Goal: Task Accomplishment & Management: Use online tool/utility

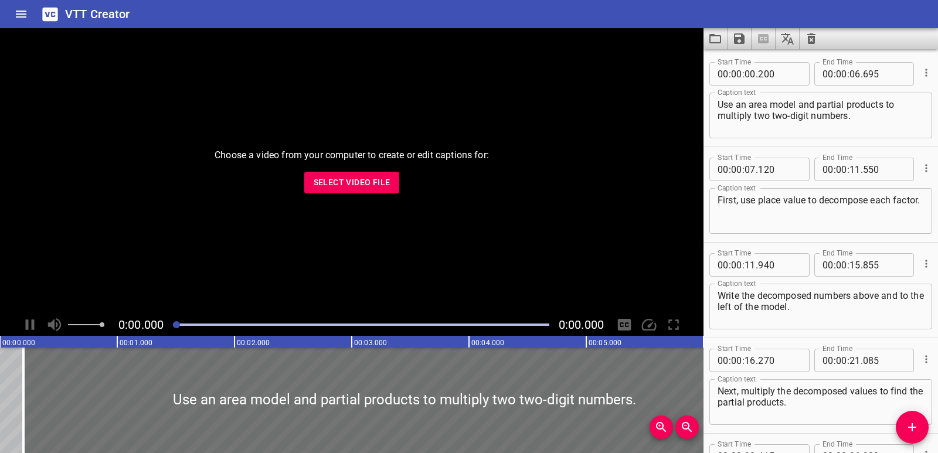
scroll to position [129, 0]
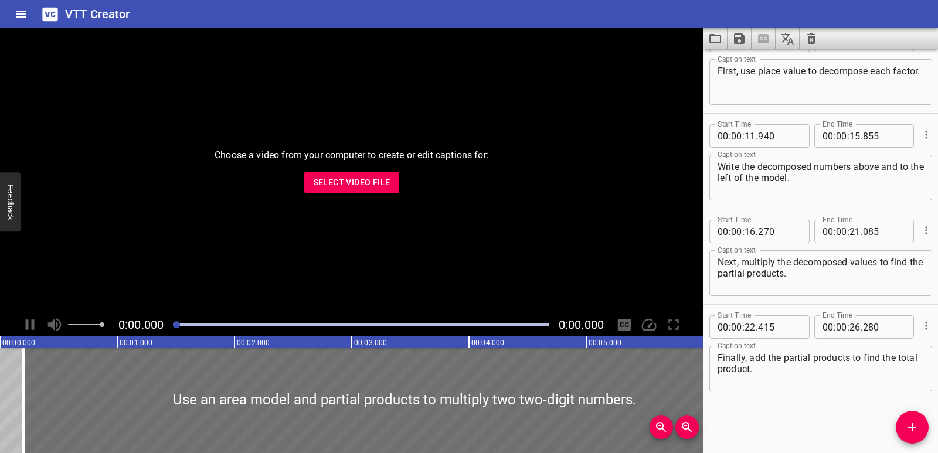
click at [496, 226] on div "Choose a video from your computer to create or edit captions for: Select Video …" at bounding box center [352, 171] width 704 height 286
click at [362, 181] on span "Select Video File" at bounding box center [352, 182] width 77 height 15
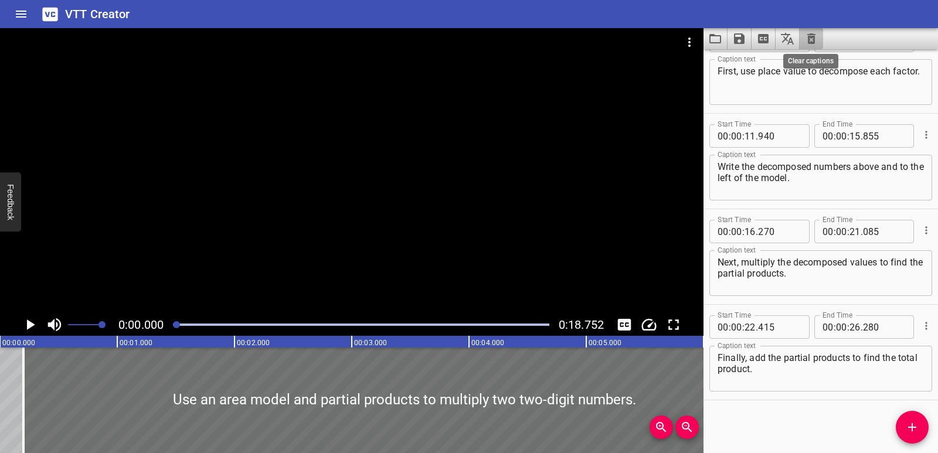
click at [812, 35] on icon "Clear captions" at bounding box center [812, 38] width 8 height 11
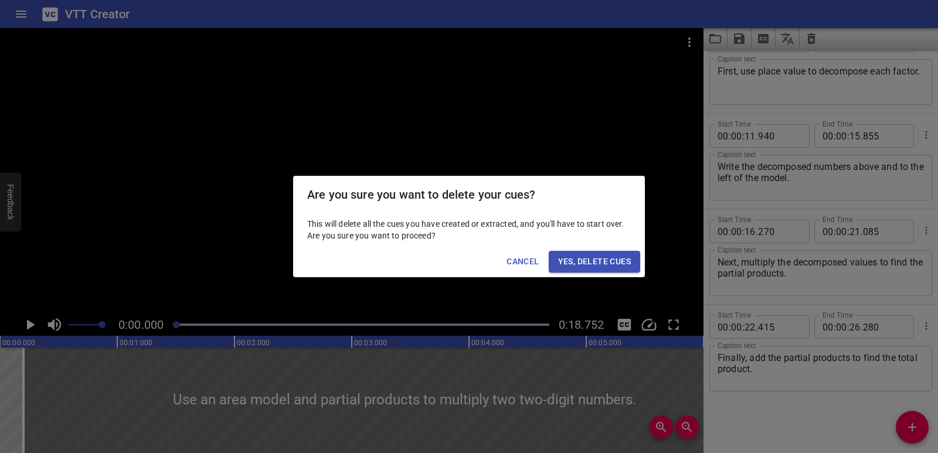
click at [574, 268] on span "Yes, Delete Cues" at bounding box center [594, 262] width 73 height 15
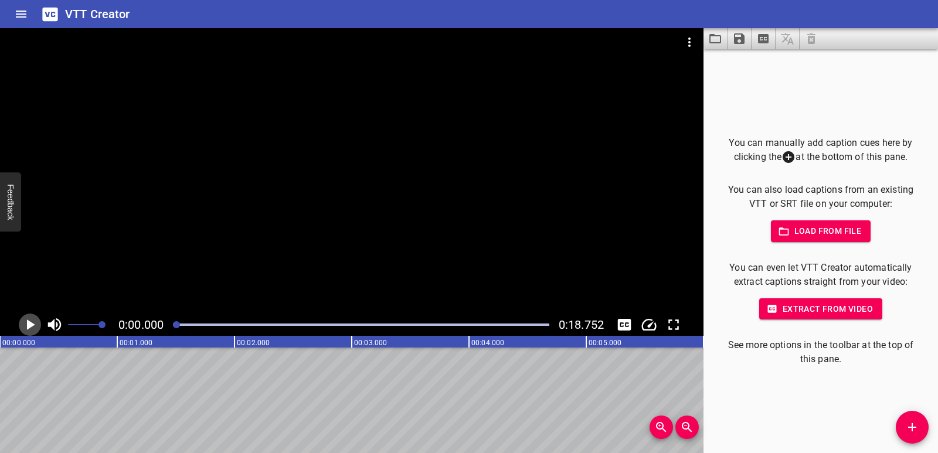
click at [29, 324] on icon "Play/Pause" at bounding box center [31, 325] width 8 height 11
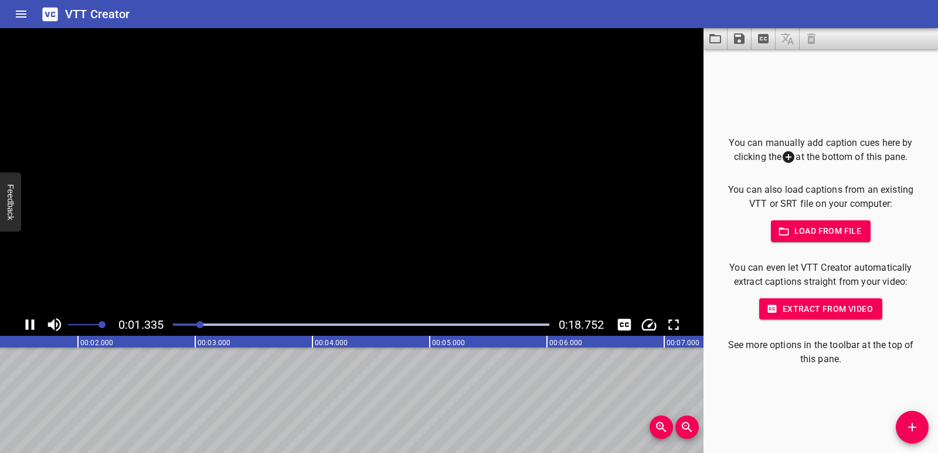
click at [28, 324] on icon "Play/Pause" at bounding box center [30, 325] width 9 height 11
click at [28, 324] on icon "Play/Pause" at bounding box center [31, 325] width 8 height 11
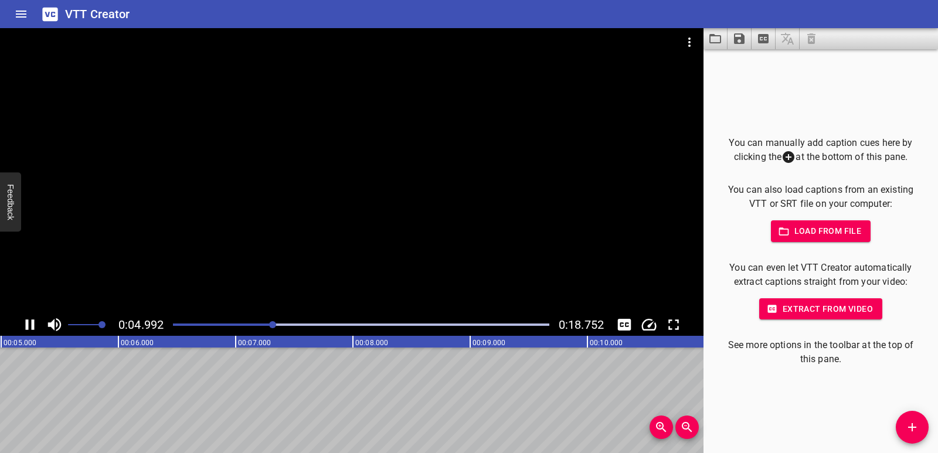
drag, startPoint x: 196, startPoint y: 328, endPoint x: 172, endPoint y: 329, distance: 24.1
click at [172, 329] on div at bounding box center [361, 325] width 391 height 16
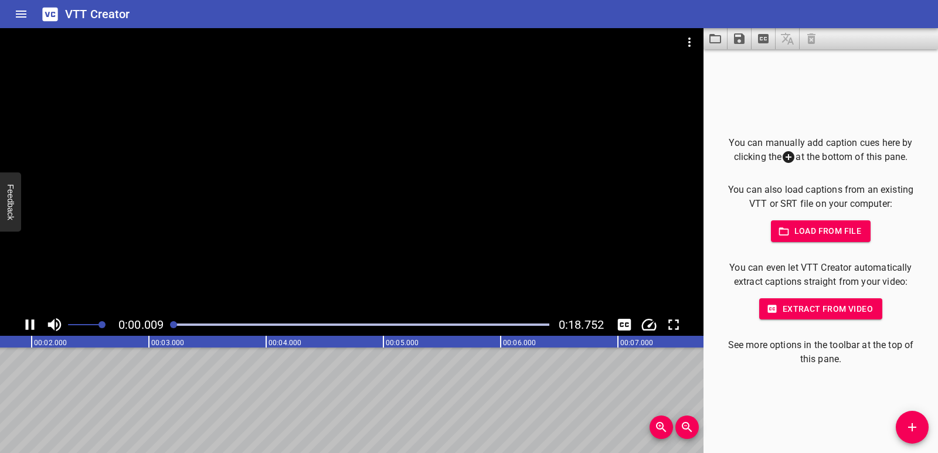
click at [179, 321] on div at bounding box center [361, 325] width 391 height 16
drag, startPoint x: 177, startPoint y: 325, endPoint x: 167, endPoint y: 327, distance: 10.2
click at [167, 327] on div at bounding box center [361, 325] width 391 height 16
click at [36, 321] on icon "Play/Pause" at bounding box center [30, 325] width 18 height 18
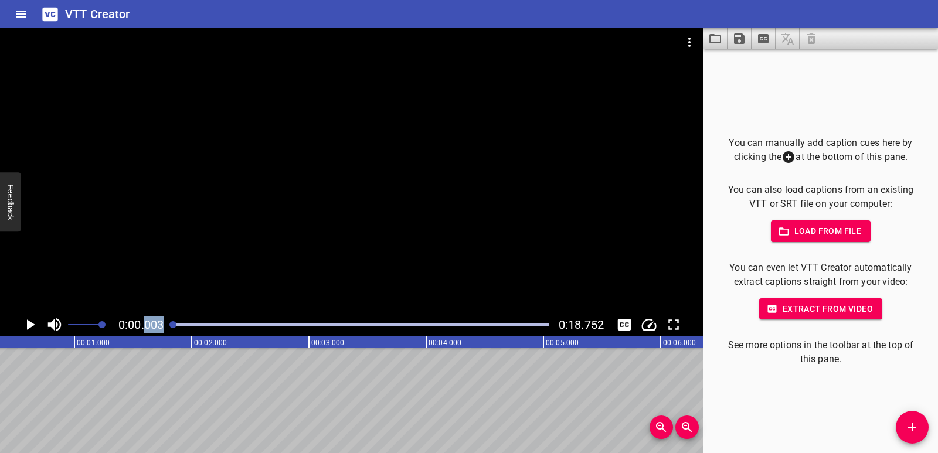
drag, startPoint x: 196, startPoint y: 323, endPoint x: 145, endPoint y: 328, distance: 51.8
click at [145, 328] on div "0:00.003 0:18.752" at bounding box center [352, 325] width 704 height 22
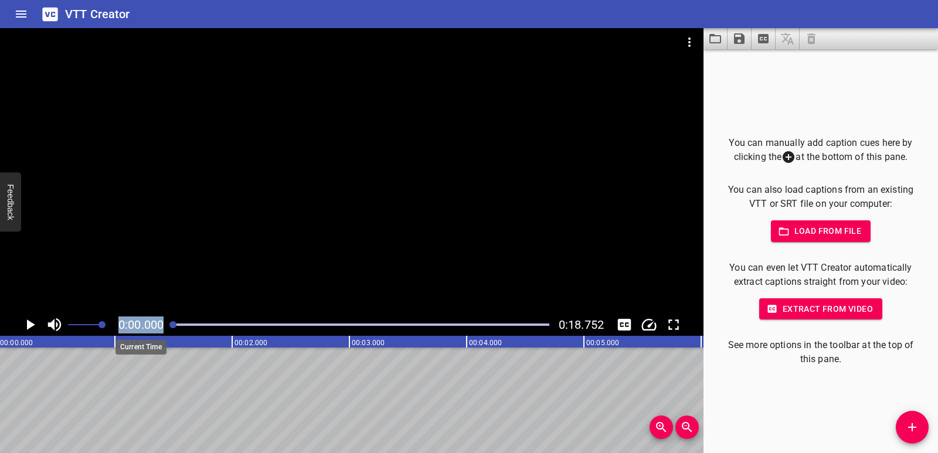
scroll to position [0, 0]
click at [919, 437] on button "Add Cue" at bounding box center [912, 427] width 33 height 33
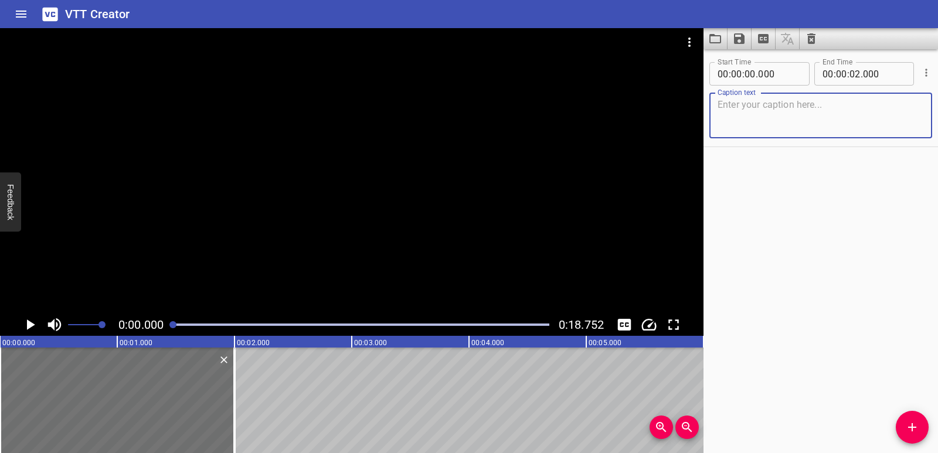
click at [738, 111] on textarea at bounding box center [821, 115] width 206 height 33
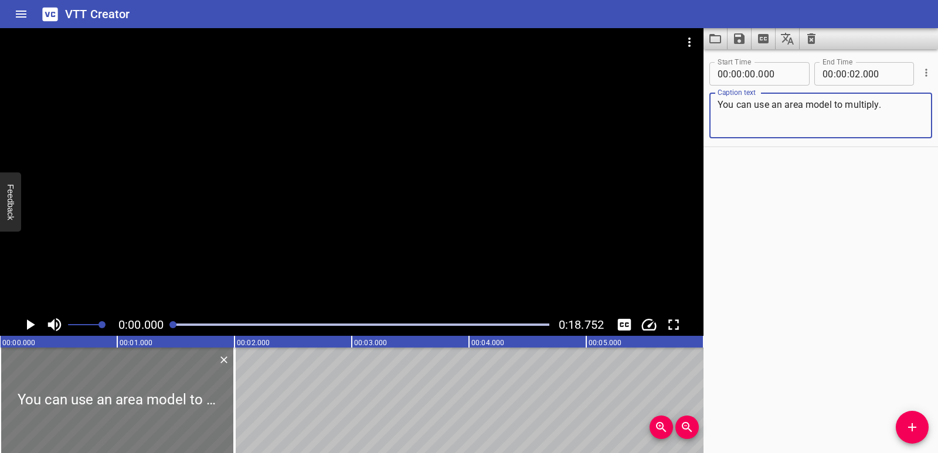
type textarea "You can use an area model to multiply."
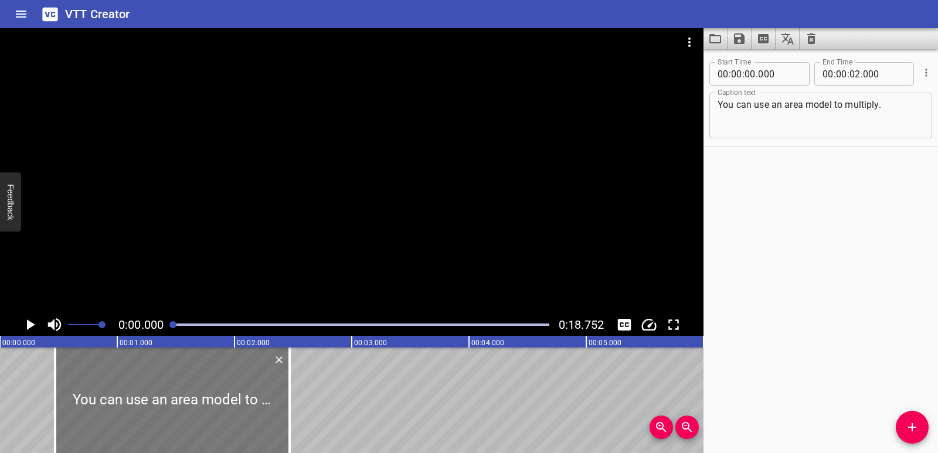
drag, startPoint x: 165, startPoint y: 379, endPoint x: 220, endPoint y: 379, distance: 55.1
click at [220, 379] on div at bounding box center [172, 401] width 235 height 106
type input "470"
click at [286, 398] on div at bounding box center [175, 401] width 235 height 106
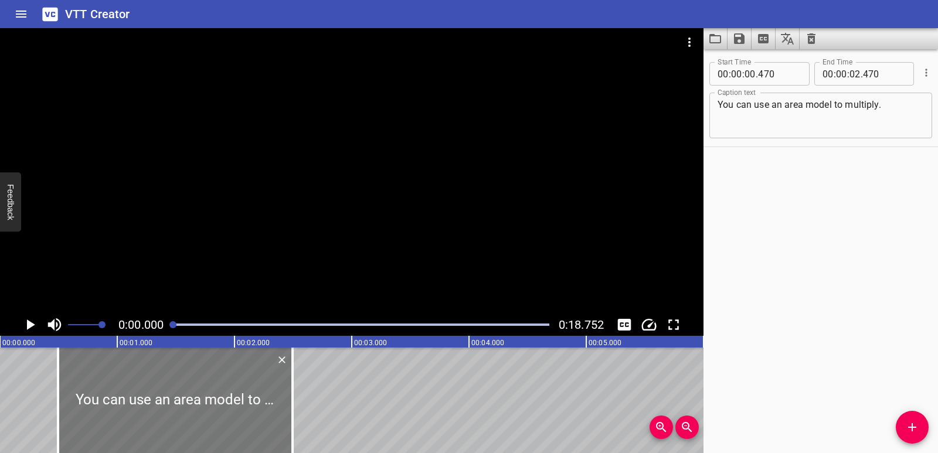
type input "495"
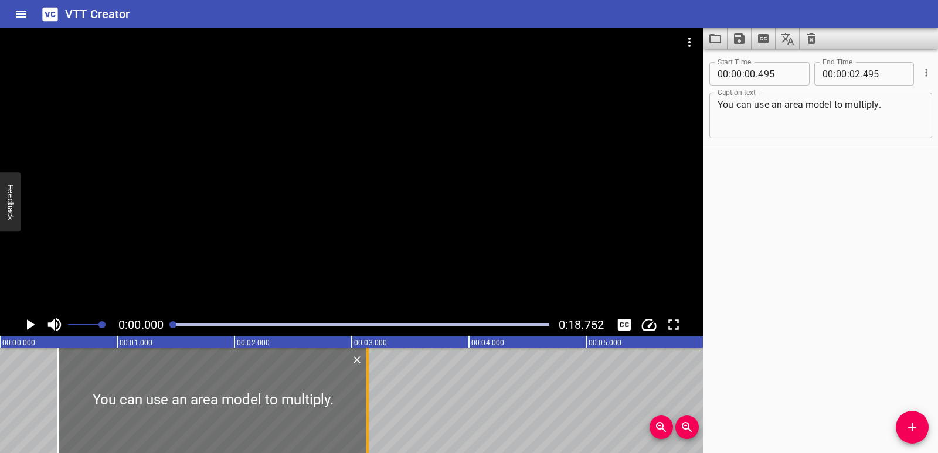
drag, startPoint x: 293, startPoint y: 398, endPoint x: 368, endPoint y: 401, distance: 75.1
click at [368, 401] on div at bounding box center [368, 401] width 2 height 106
type input "03"
type input "135"
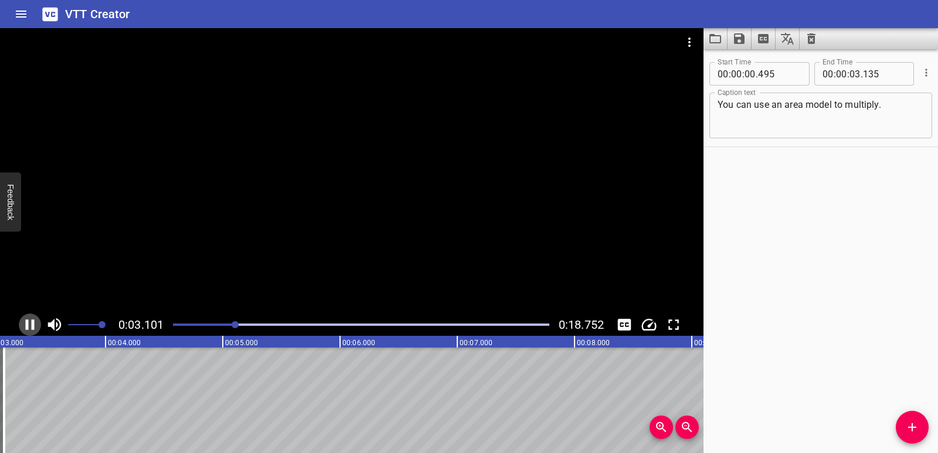
click at [31, 323] on icon "Play/Pause" at bounding box center [30, 325] width 18 height 18
click at [914, 422] on icon "Add Cue" at bounding box center [912, 427] width 14 height 14
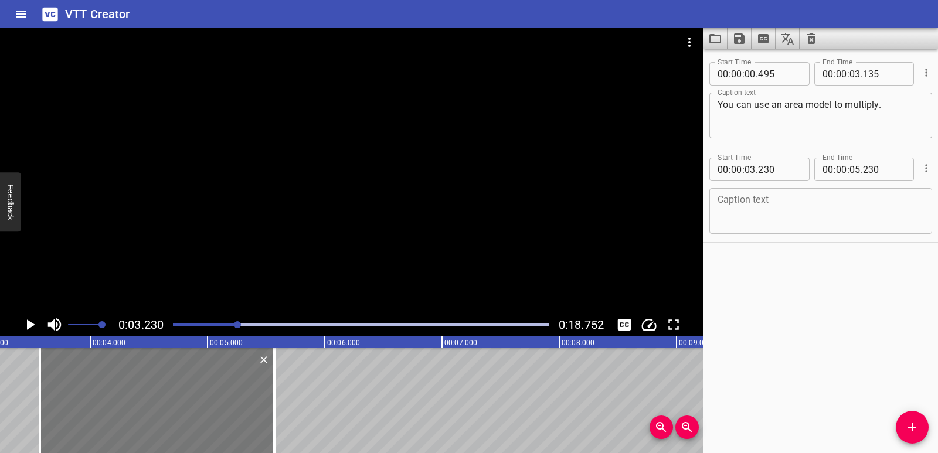
drag, startPoint x: 134, startPoint y: 382, endPoint x: 174, endPoint y: 389, distance: 39.9
click at [174, 389] on div at bounding box center [157, 401] width 235 height 106
type input "565"
click at [776, 212] on textarea at bounding box center [821, 211] width 206 height 33
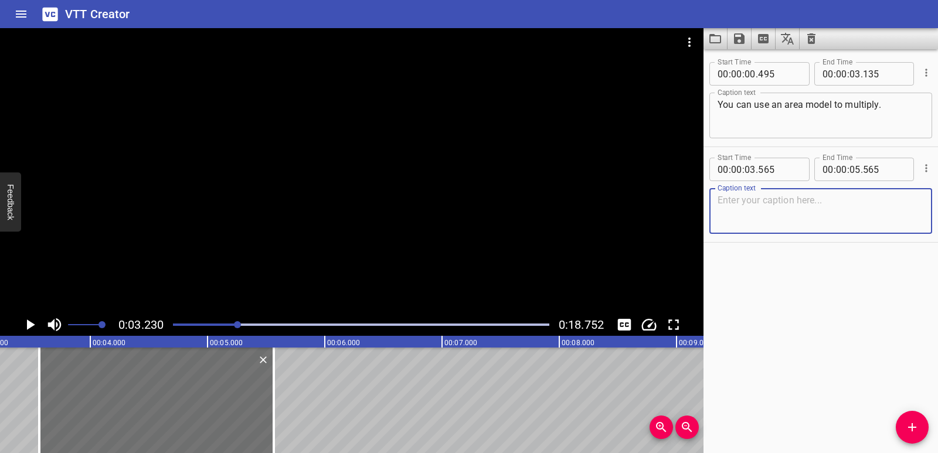
paste textarea "First, decompose the two-digit factor by place value."
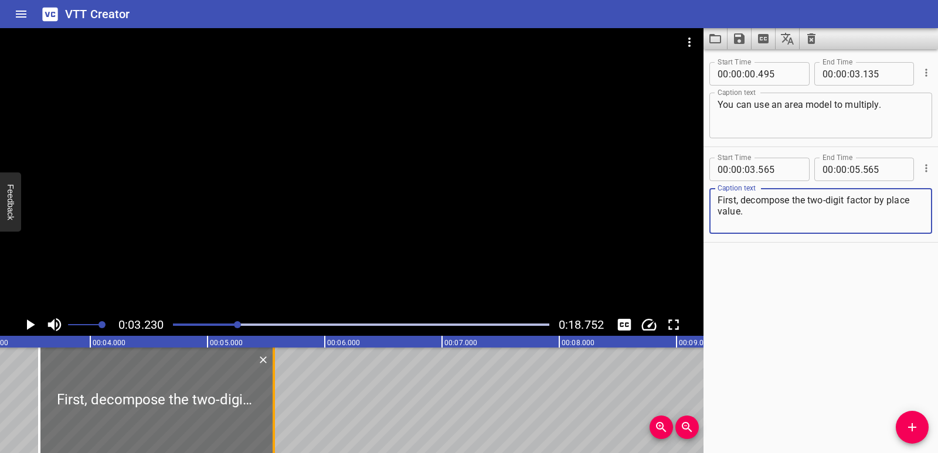
type textarea "First, decompose the two-digit factor by place value."
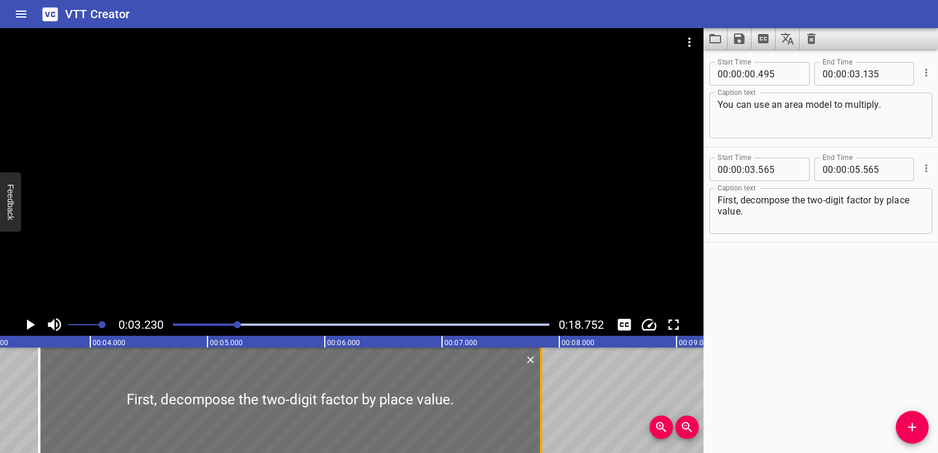
drag, startPoint x: 274, startPoint y: 395, endPoint x: 542, endPoint y: 392, distance: 267.4
click at [542, 392] on div at bounding box center [541, 401] width 2 height 106
type input "07"
type input "845"
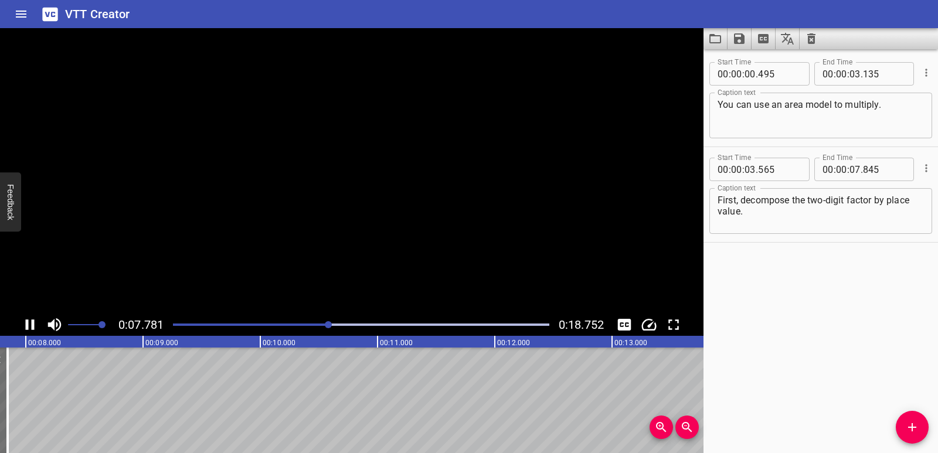
click at [26, 323] on icon "Play/Pause" at bounding box center [30, 325] width 9 height 11
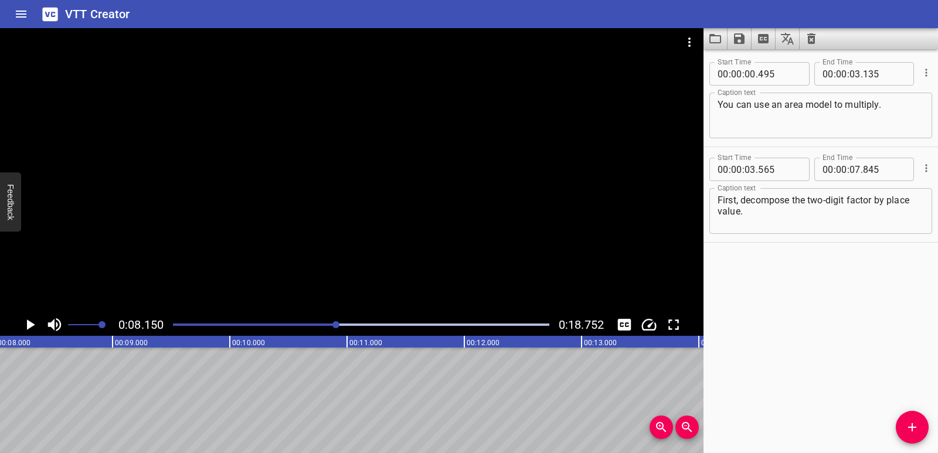
scroll to position [0, 956]
click at [924, 429] on span "Add Cue" at bounding box center [912, 427] width 33 height 14
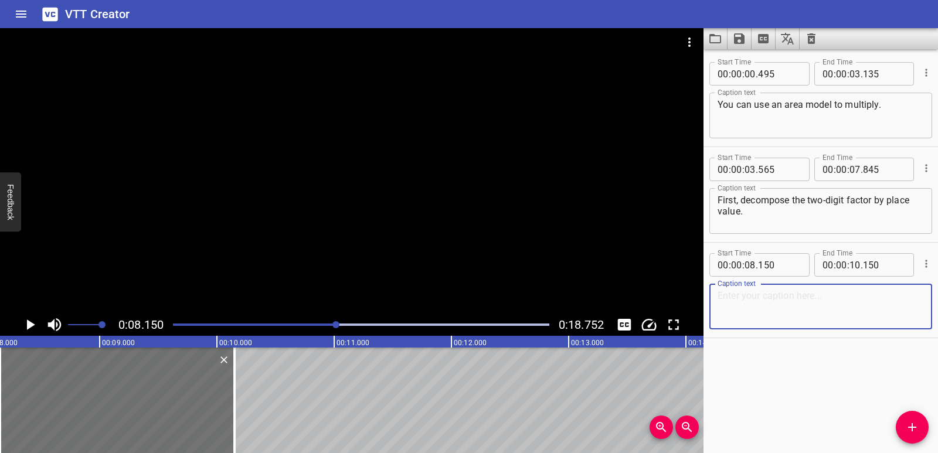
paste textarea "Then, use the Distributive Property to find the partial products."
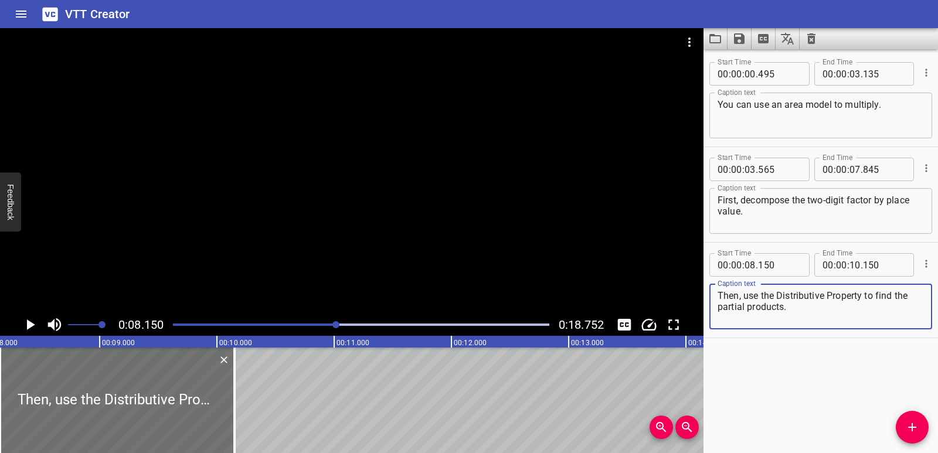
type textarea "Then, use the Distributive Property to find the partial products."
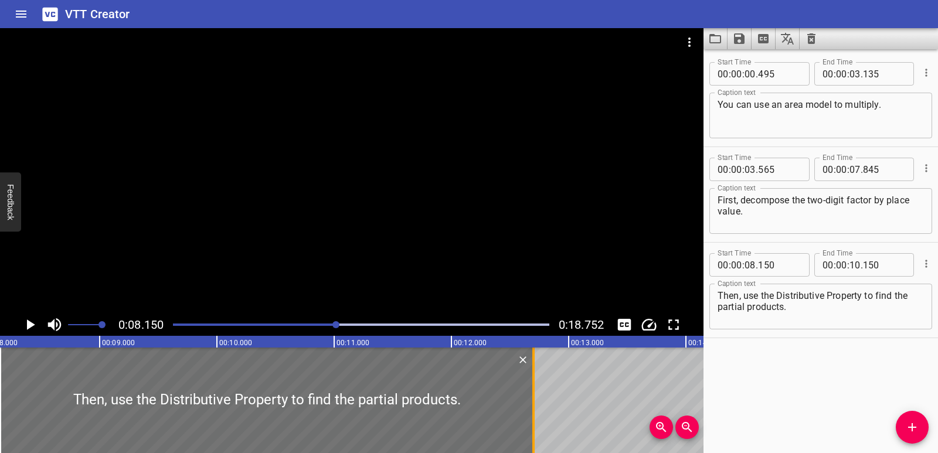
drag, startPoint x: 282, startPoint y: 382, endPoint x: 533, endPoint y: 383, distance: 251.0
click at [533, 383] on div at bounding box center [533, 401] width 2 height 106
type input "12"
type input "700"
drag, startPoint x: 0, startPoint y: 376, endPoint x: 12, endPoint y: 377, distance: 11.8
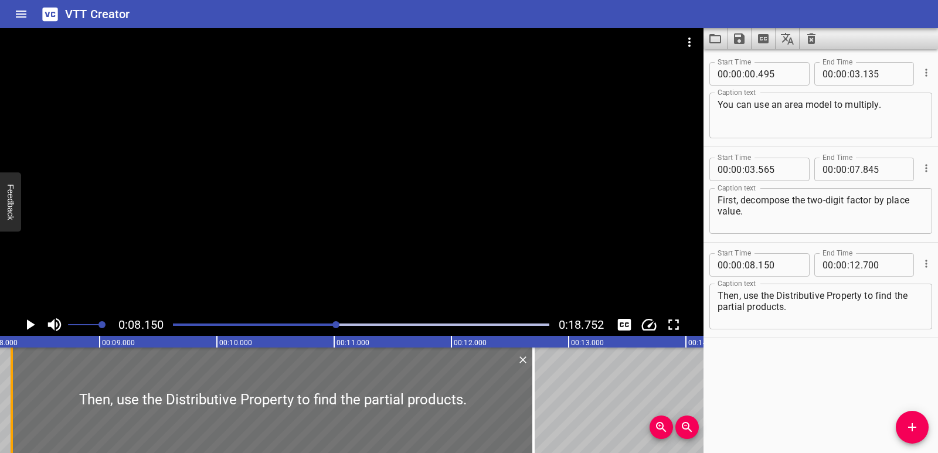
click at [12, 377] on div at bounding box center [12, 401] width 2 height 106
type input "250"
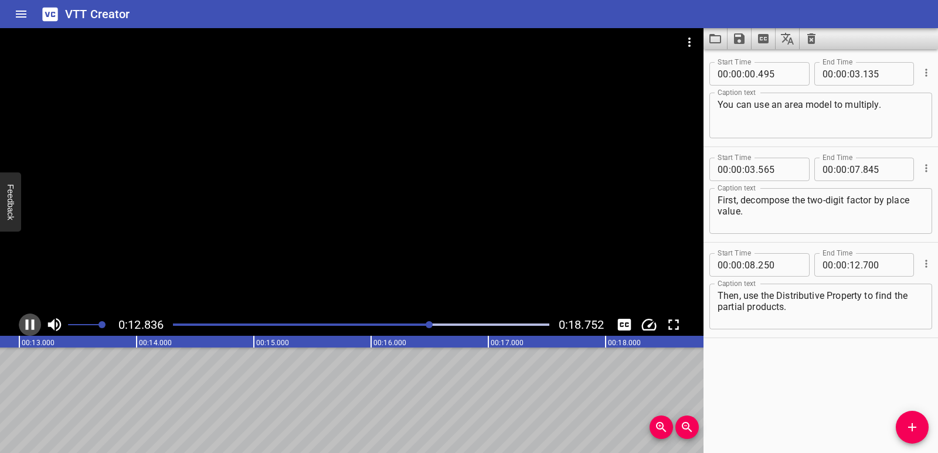
click at [33, 328] on icon "Play/Pause" at bounding box center [30, 325] width 9 height 11
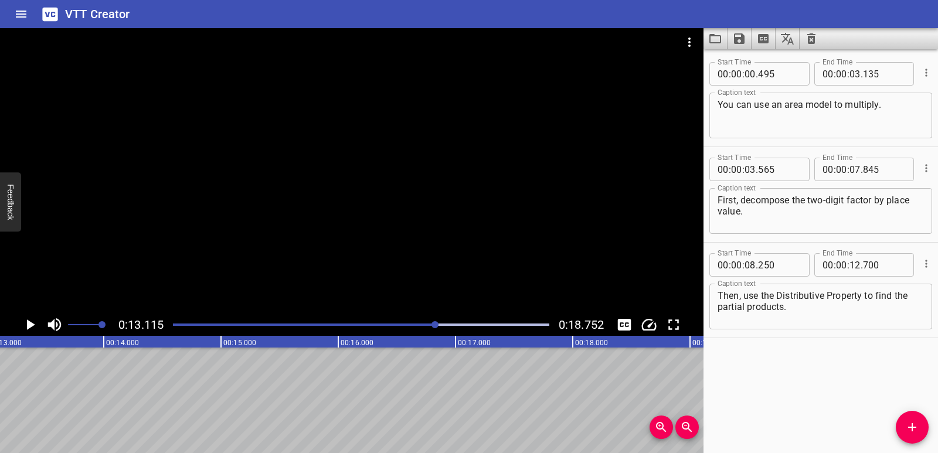
click at [906, 430] on icon "Add Cue" at bounding box center [912, 427] width 14 height 14
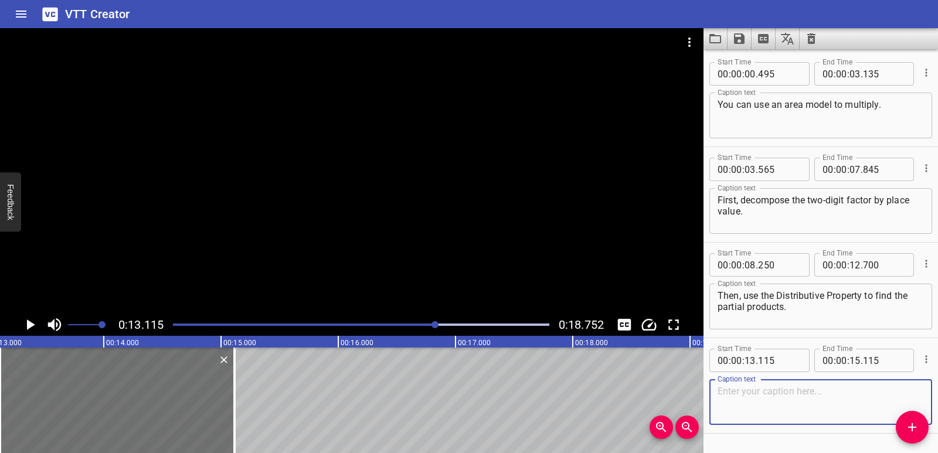
paste textarea "Finally, add the partial products to find the final product."
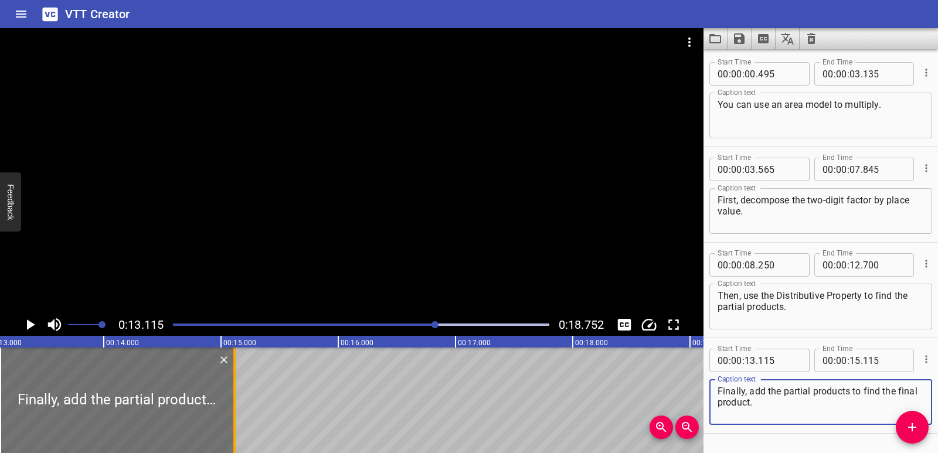
type textarea "Finally, add the partial products to find the final product."
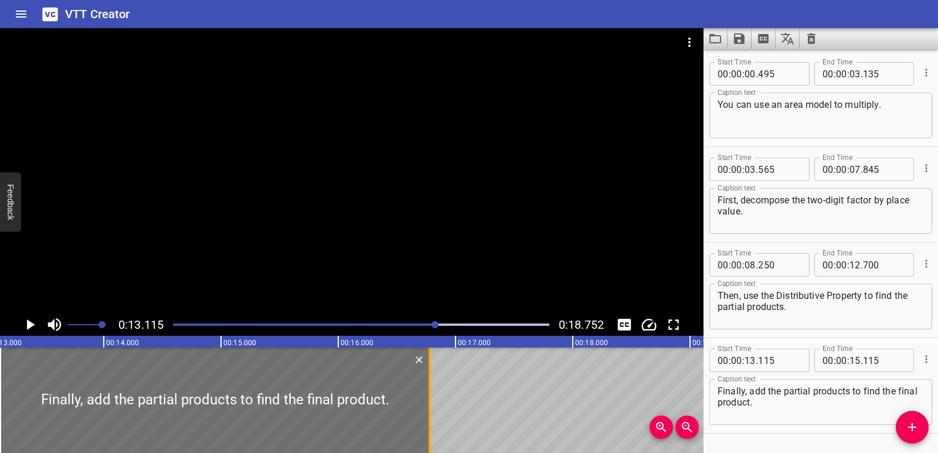
drag, startPoint x: 232, startPoint y: 389, endPoint x: 427, endPoint y: 394, distance: 195.3
click at [427, 394] on div at bounding box center [430, 401] width 12 height 106
type input "16"
type input "780"
click at [30, 324] on icon "Play/Pause" at bounding box center [31, 325] width 8 height 11
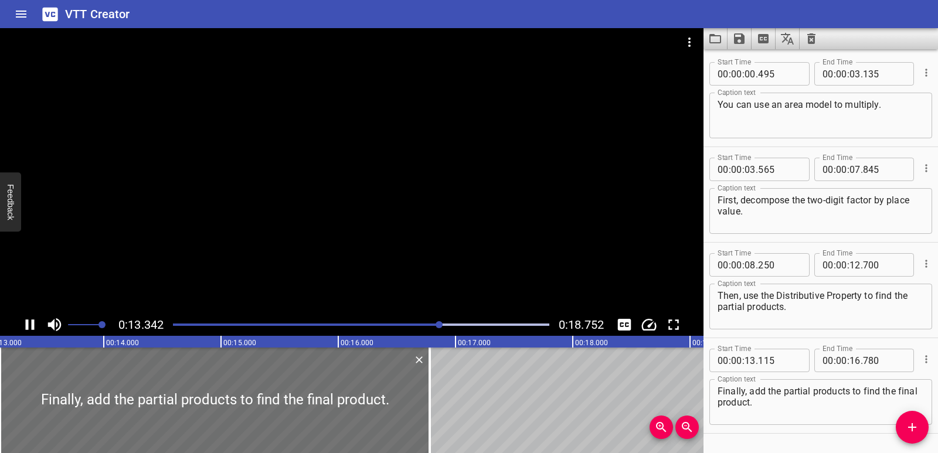
scroll to position [33, 0]
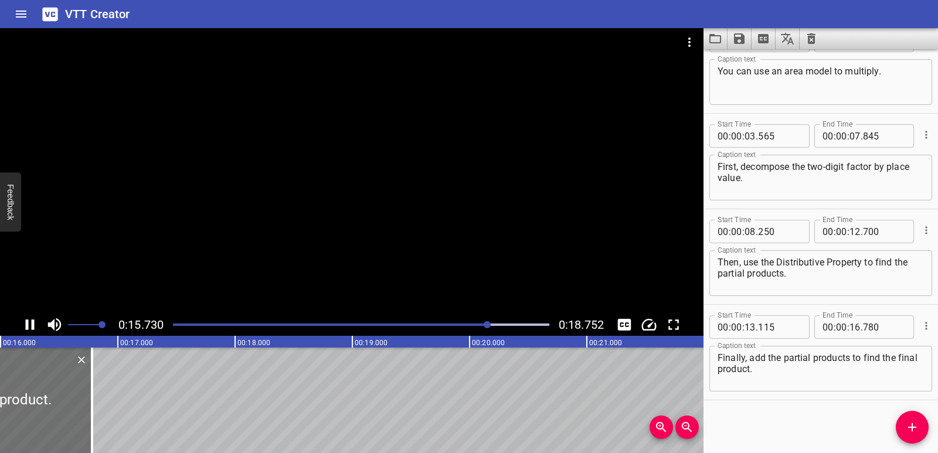
click at [738, 46] on button "Save captions to file" at bounding box center [740, 38] width 24 height 21
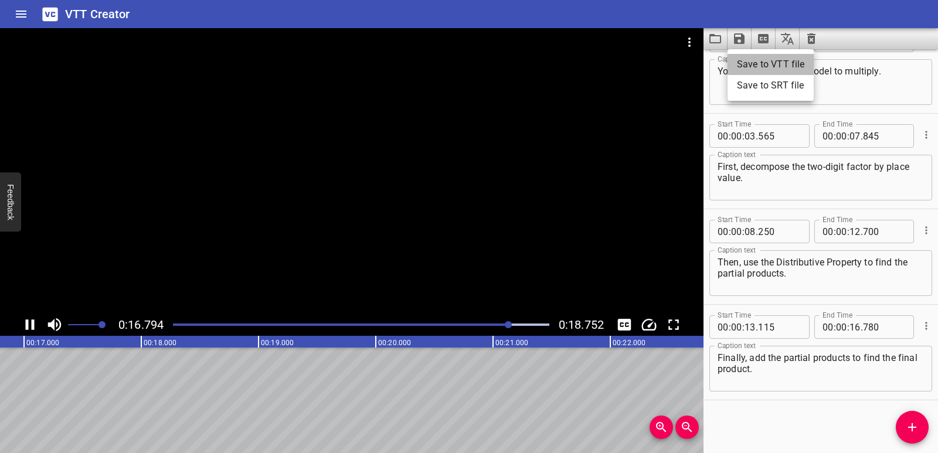
click at [744, 64] on li "Save to VTT file" at bounding box center [771, 64] width 86 height 21
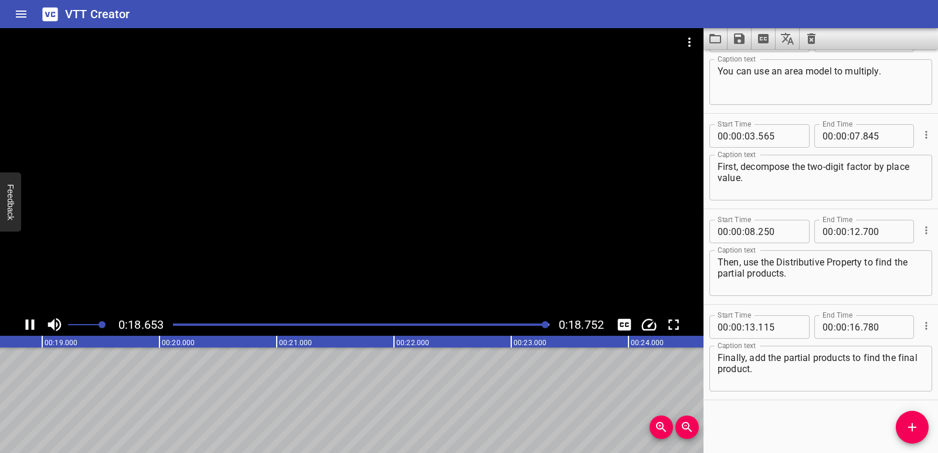
scroll to position [0, 2199]
click at [808, 37] on icon "Clear captions" at bounding box center [812, 38] width 8 height 11
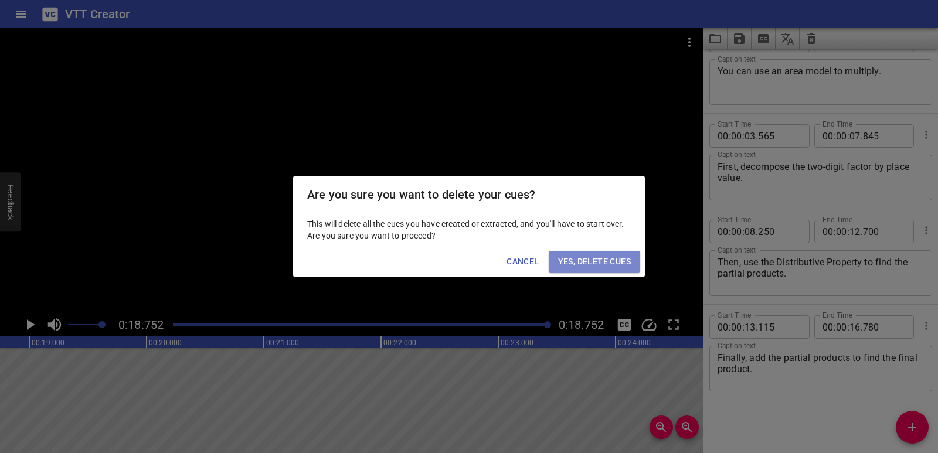
click at [599, 262] on span "Yes, Delete Cues" at bounding box center [594, 262] width 73 height 15
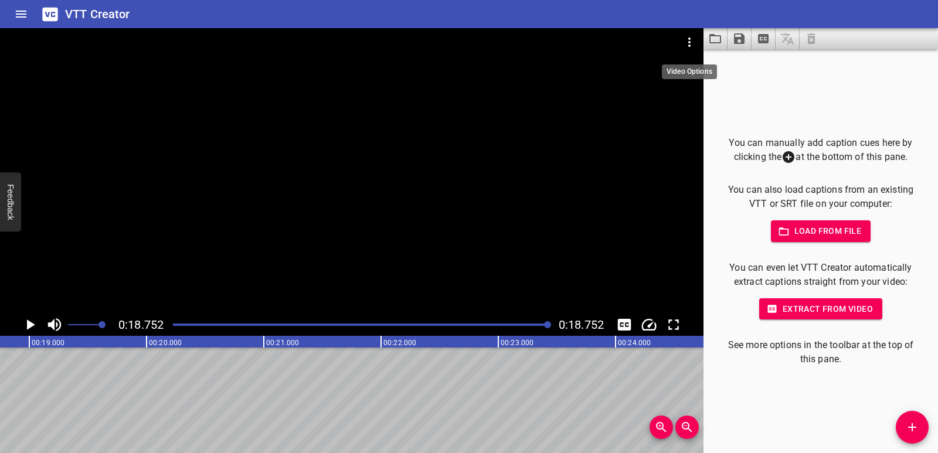
click at [686, 44] on icon "Video Options" at bounding box center [690, 42] width 14 height 14
click at [698, 47] on li "Select New Video File..." at bounding box center [734, 43] width 117 height 21
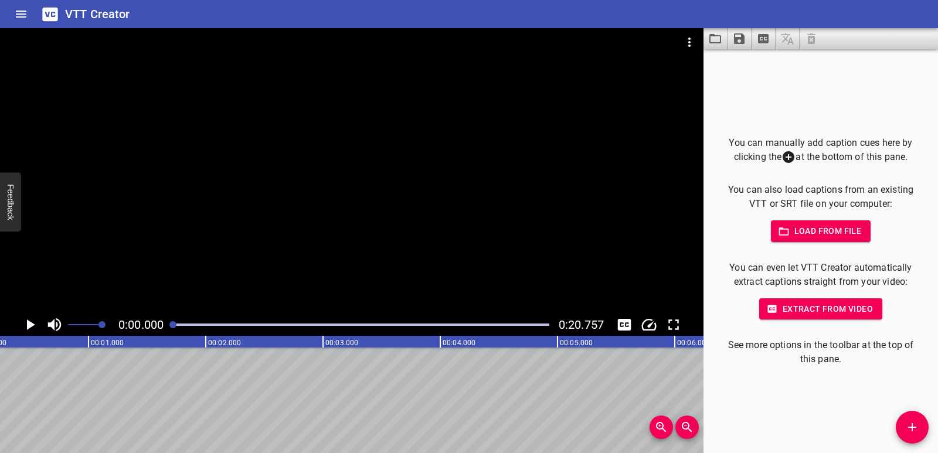
scroll to position [0, 0]
click at [914, 432] on icon "Add Cue" at bounding box center [912, 427] width 14 height 14
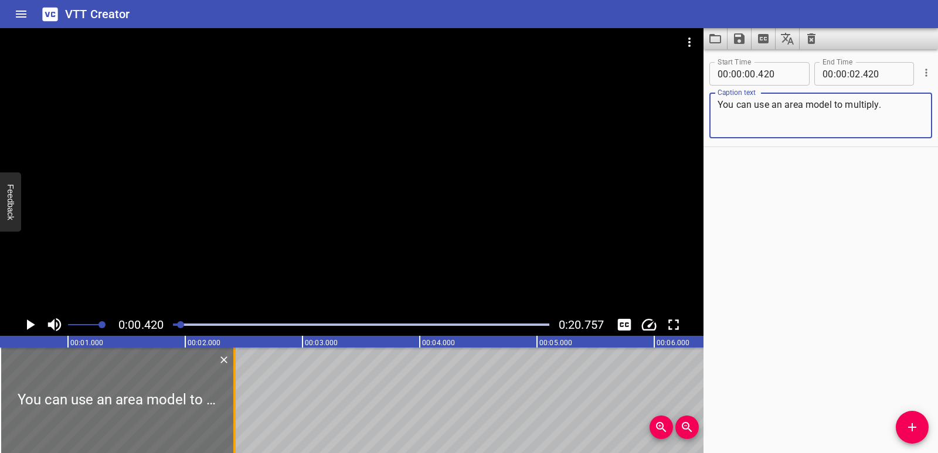
type textarea "You can use an area model to multiply."
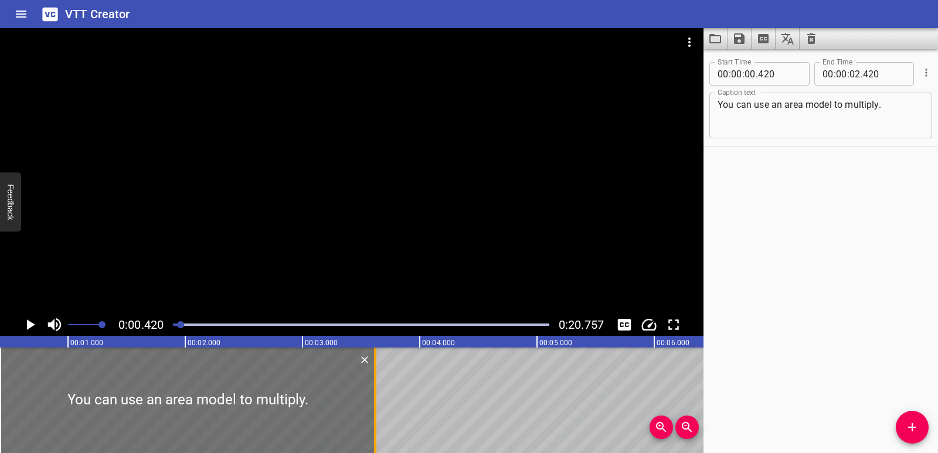
drag, startPoint x: 237, startPoint y: 398, endPoint x: 378, endPoint y: 398, distance: 140.7
click at [378, 398] on div at bounding box center [375, 401] width 12 height 106
type input "03"
type input "620"
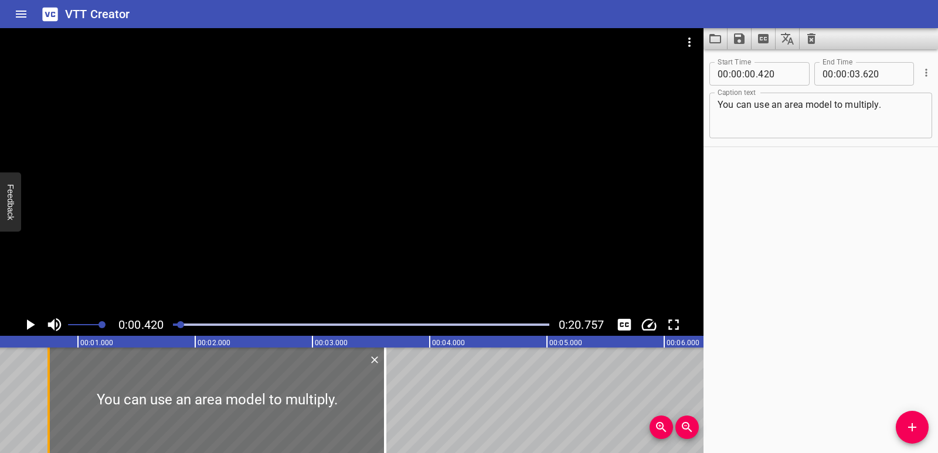
click at [49, 396] on div at bounding box center [49, 401] width 2 height 106
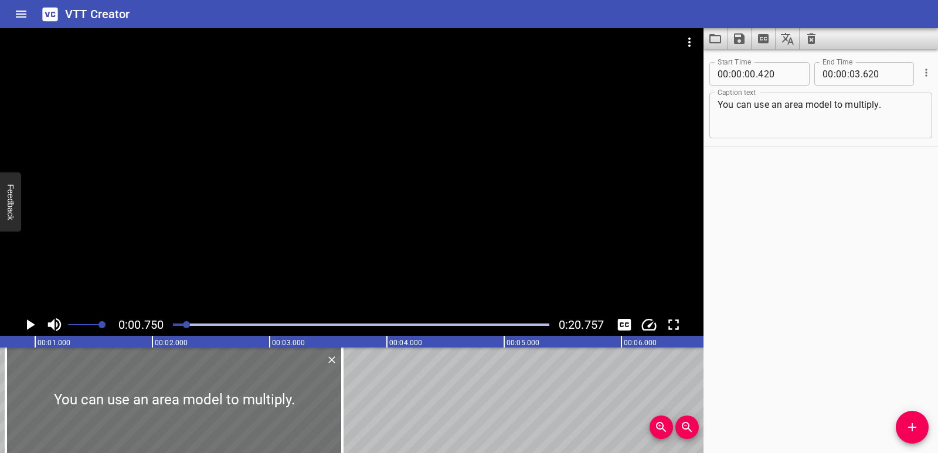
scroll to position [0, 0]
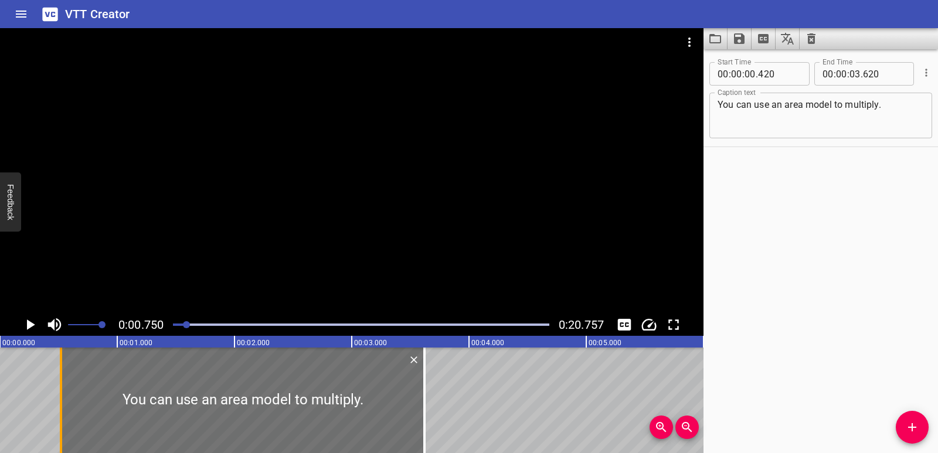
drag, startPoint x: 87, startPoint y: 393, endPoint x: 65, endPoint y: 401, distance: 23.4
click at [65, 401] on div at bounding box center [61, 401] width 12 height 106
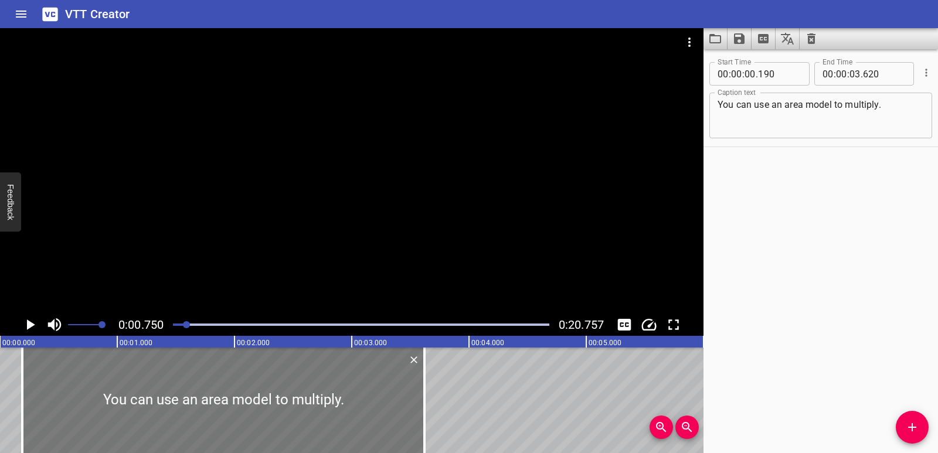
click at [46, 396] on div at bounding box center [223, 401] width 402 height 106
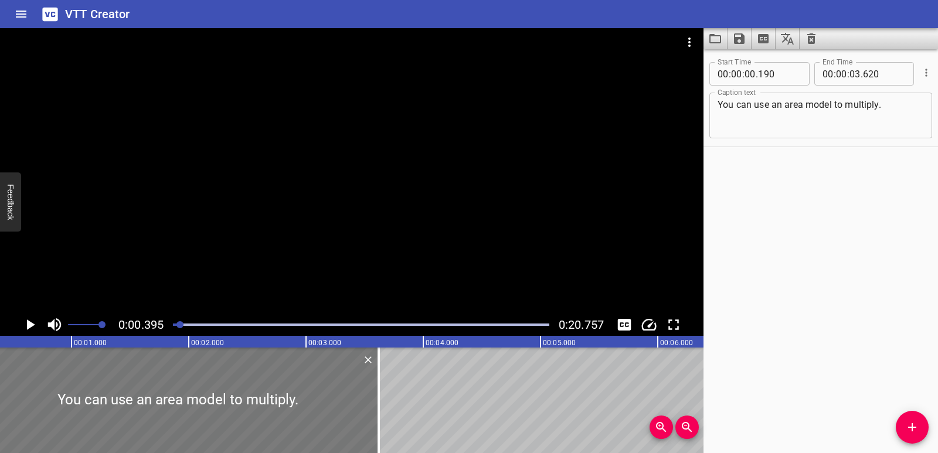
scroll to position [0, 46]
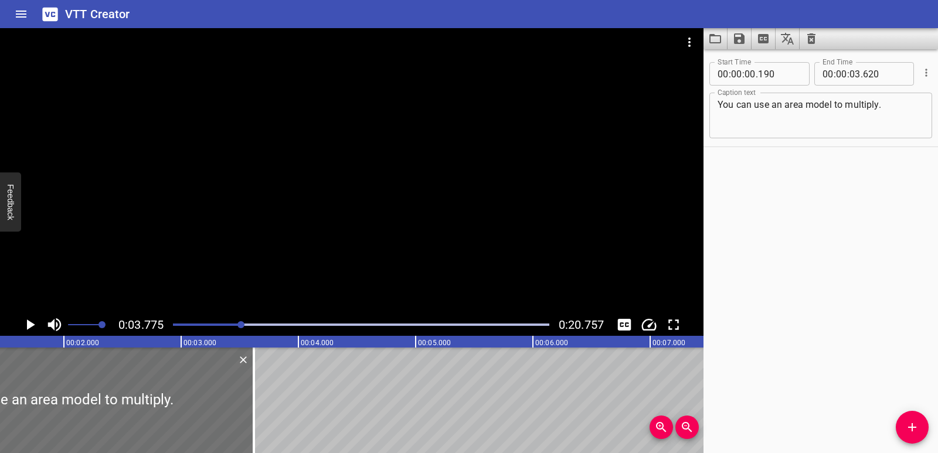
scroll to position [0, 0]
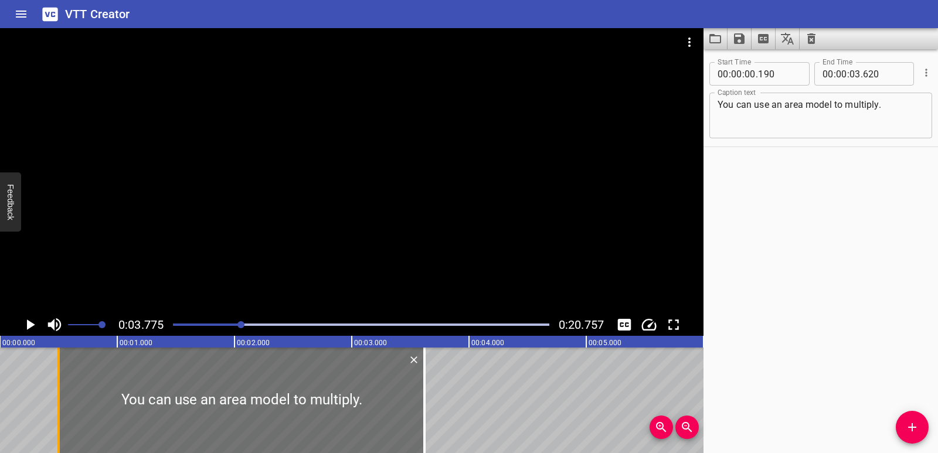
drag, startPoint x: 19, startPoint y: 403, endPoint x: 56, endPoint y: 409, distance: 36.8
click at [56, 409] on div at bounding box center [59, 401] width 12 height 106
type input "500"
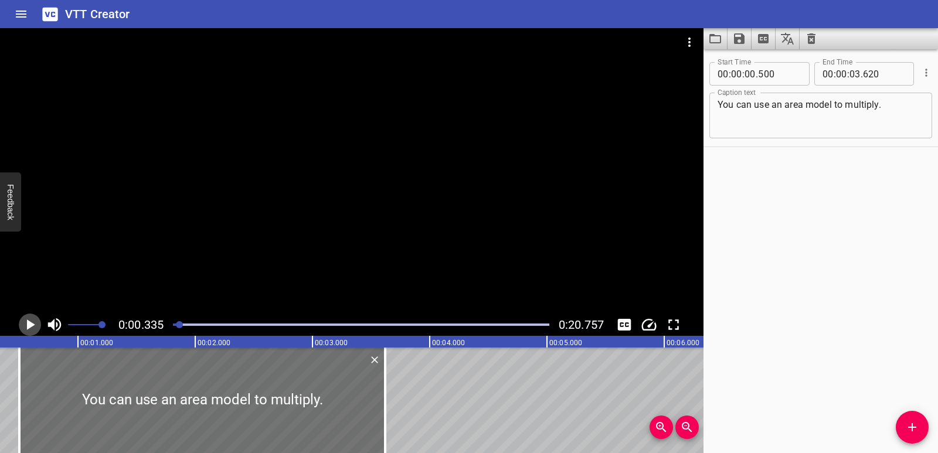
click at [28, 323] on icon "Play/Pause" at bounding box center [31, 325] width 8 height 11
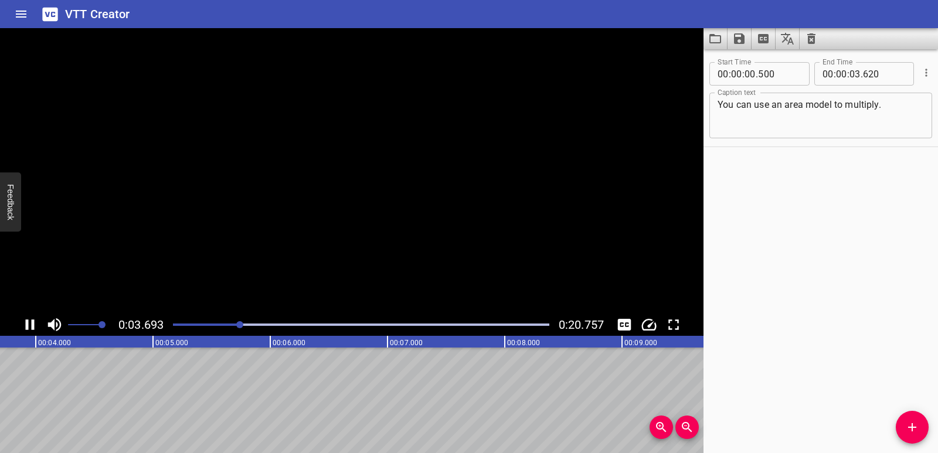
click at [28, 323] on icon "Play/Pause" at bounding box center [30, 325] width 9 height 11
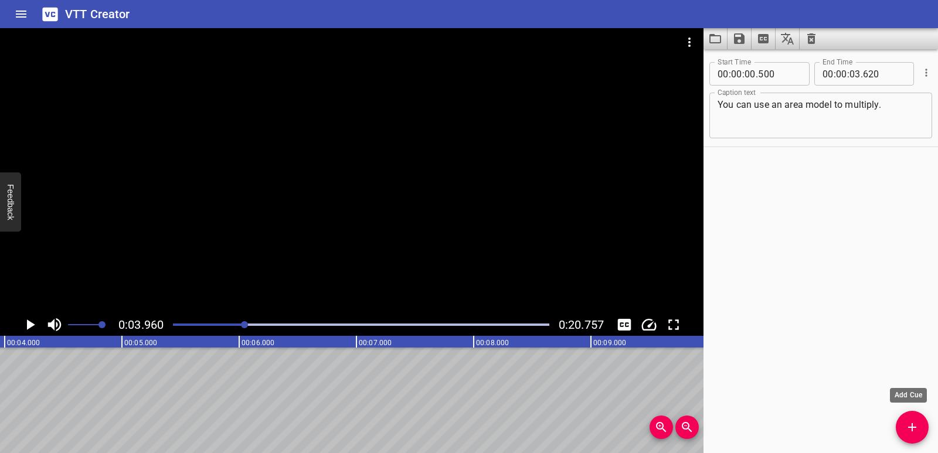
click at [915, 434] on icon "Add Cue" at bounding box center [912, 427] width 14 height 14
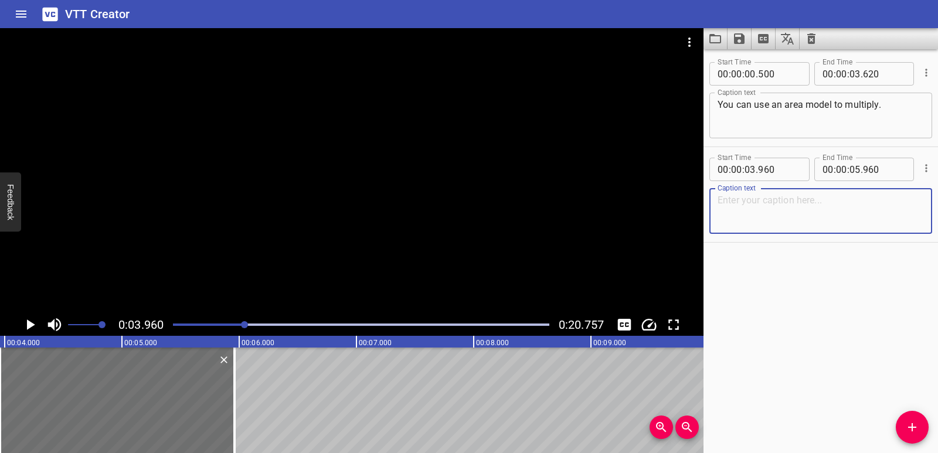
paste textarea "First decompose the three-digit factor by place value."
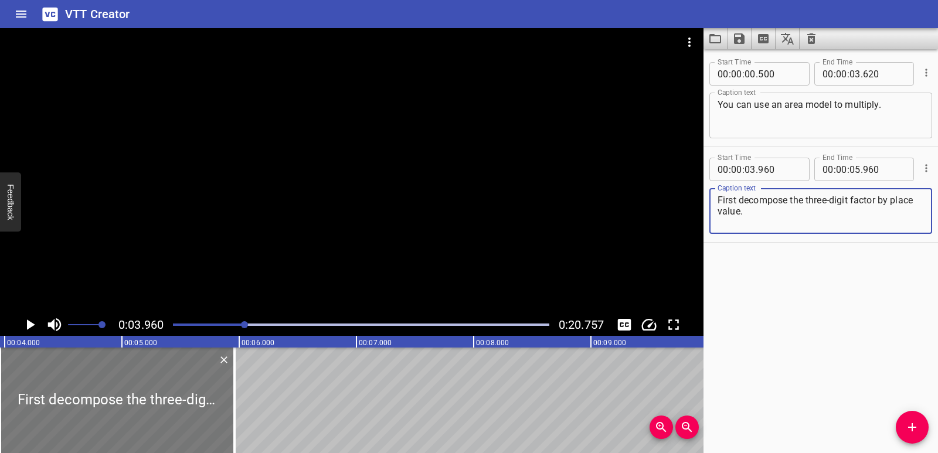
type textarea "First decompose the three-digit factor by place value."
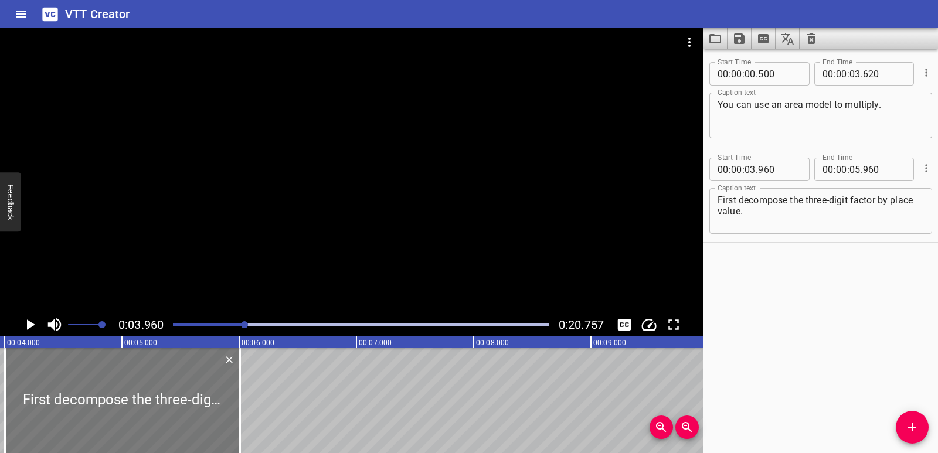
drag, startPoint x: 184, startPoint y: 392, endPoint x: 189, endPoint y: 389, distance: 6.0
click at [189, 389] on div at bounding box center [122, 401] width 235 height 106
type input "04"
type input "005"
type input "06"
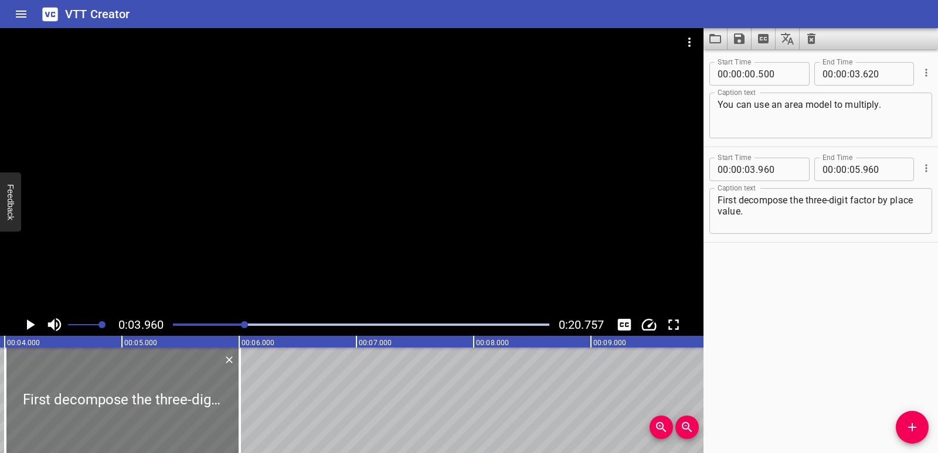
type input "005"
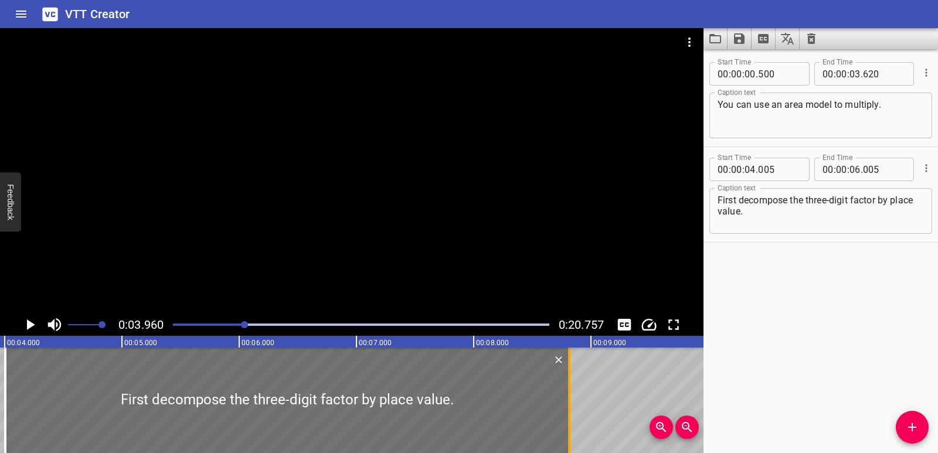
drag, startPoint x: 236, startPoint y: 396, endPoint x: 565, endPoint y: 402, distance: 329.6
click at [565, 402] on div at bounding box center [570, 401] width 12 height 106
type input "08"
type input "815"
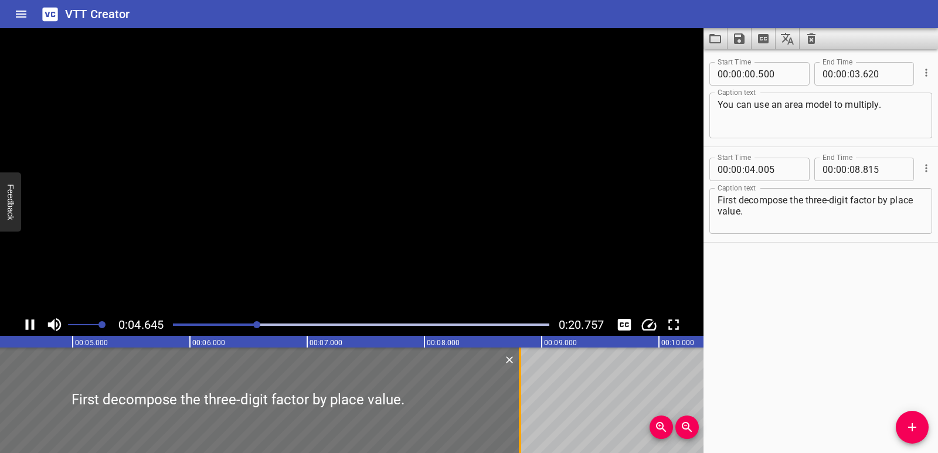
scroll to position [0, 545]
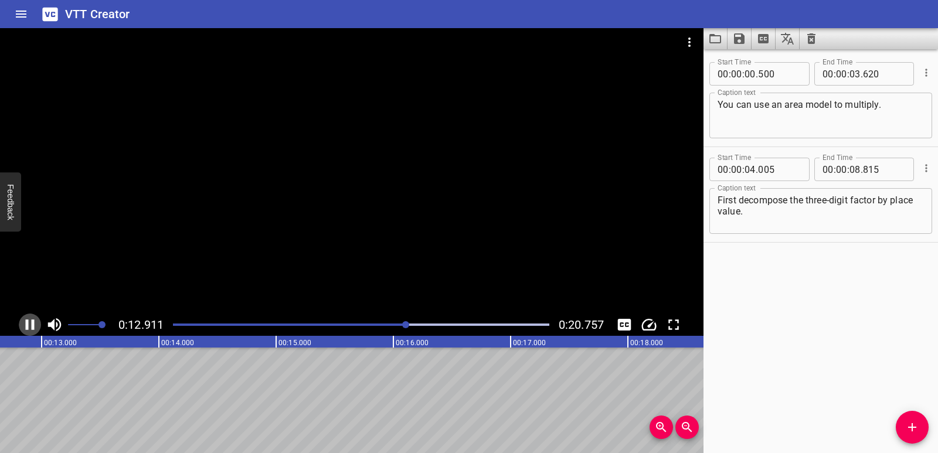
click at [28, 325] on icon "Play/Pause" at bounding box center [30, 325] width 9 height 11
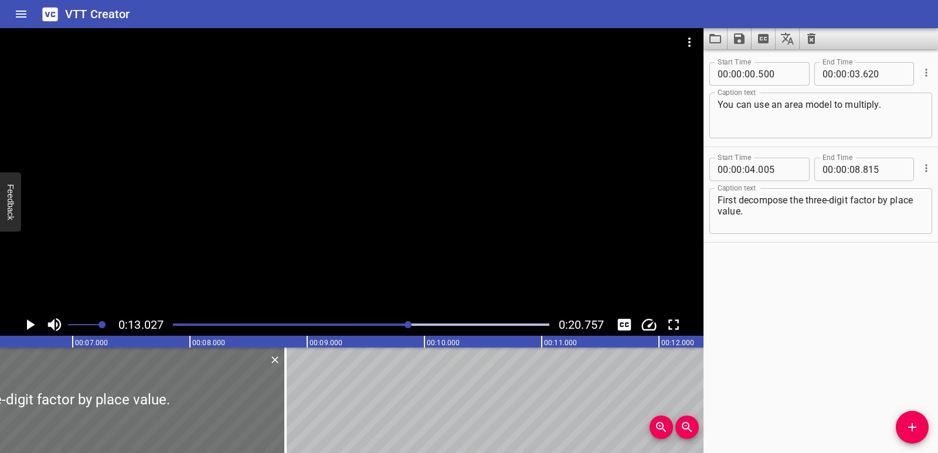
scroll to position [0, 790]
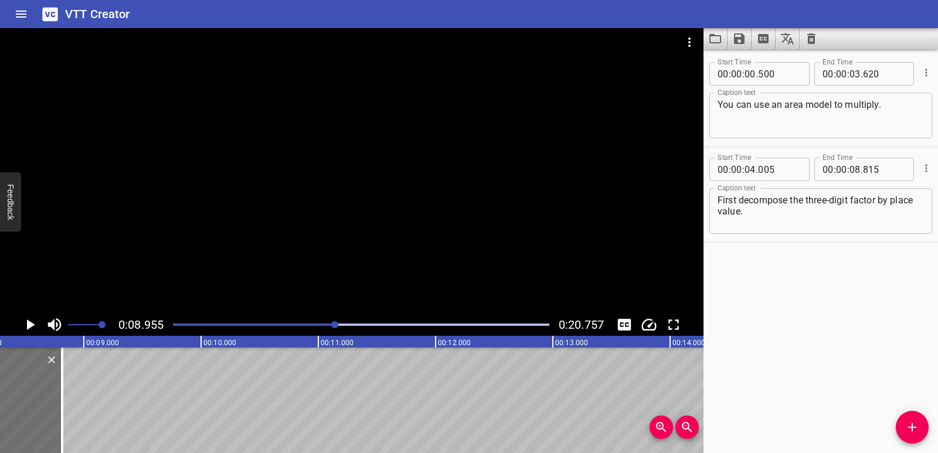
scroll to position [0, 935]
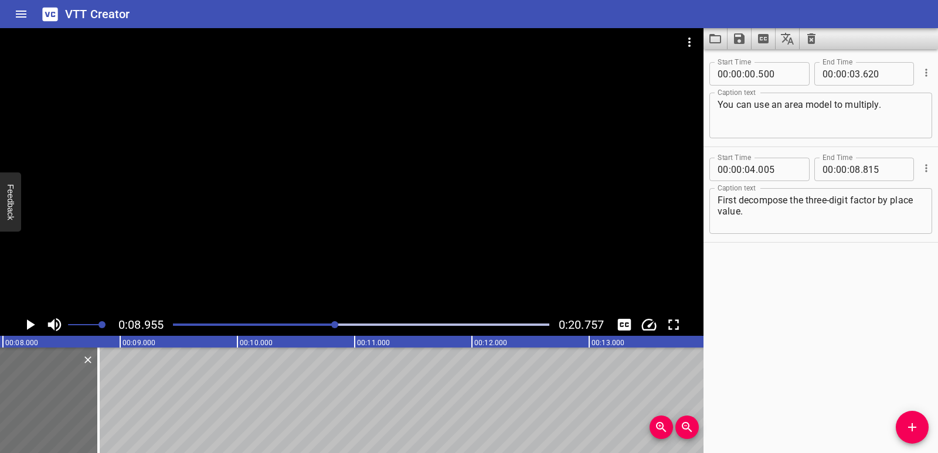
click at [906, 422] on icon "Add Cue" at bounding box center [912, 427] width 14 height 14
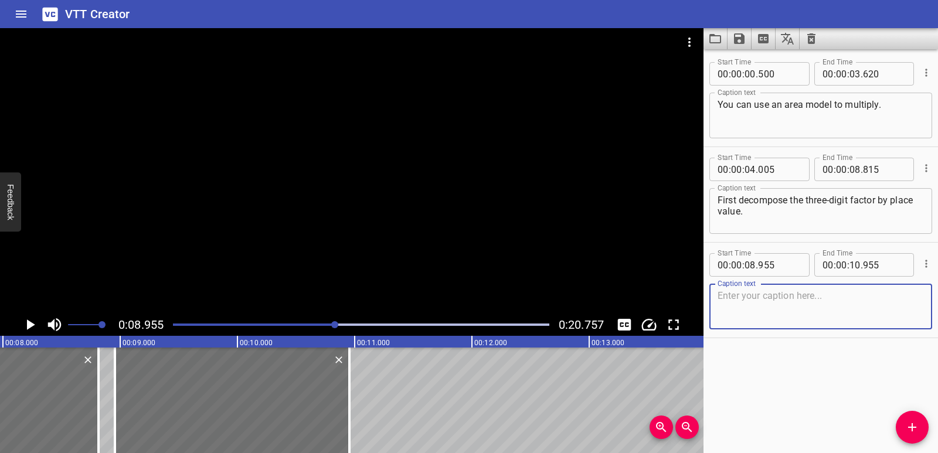
click at [745, 315] on textarea at bounding box center [821, 306] width 206 height 33
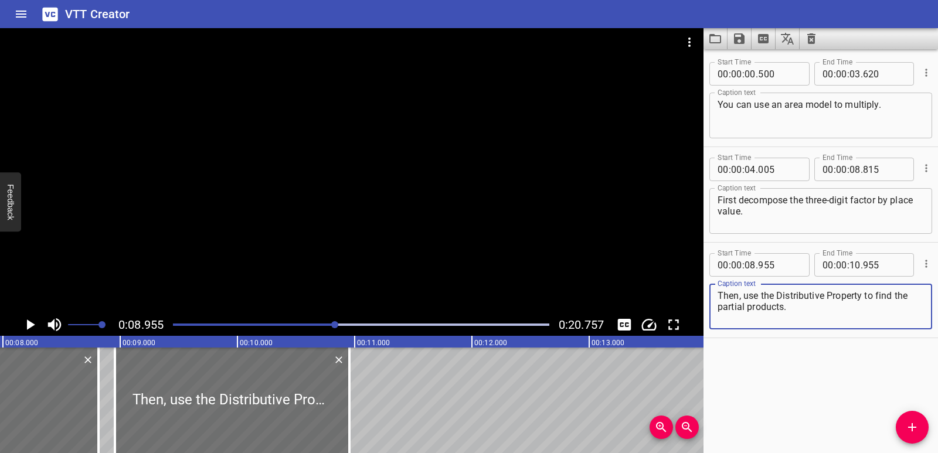
type textarea "Then, use the Distributive Property to find the partial products."
click at [272, 323] on div at bounding box center [361, 325] width 391 height 16
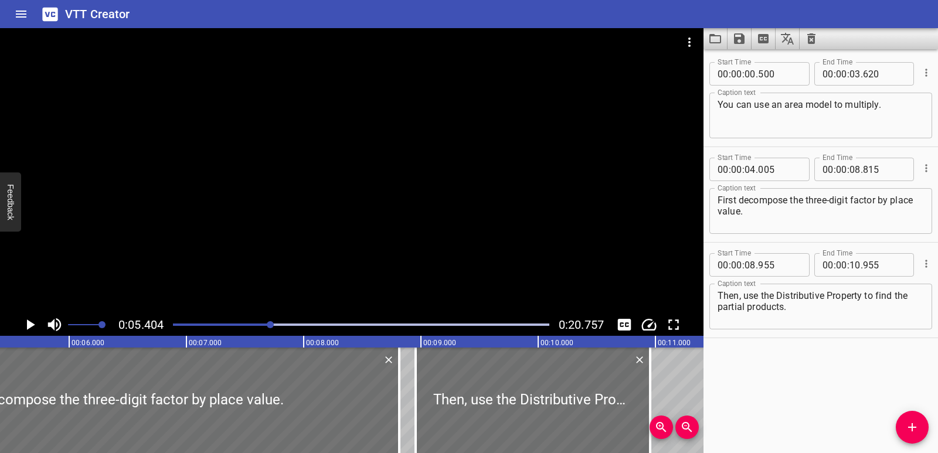
scroll to position [0, 634]
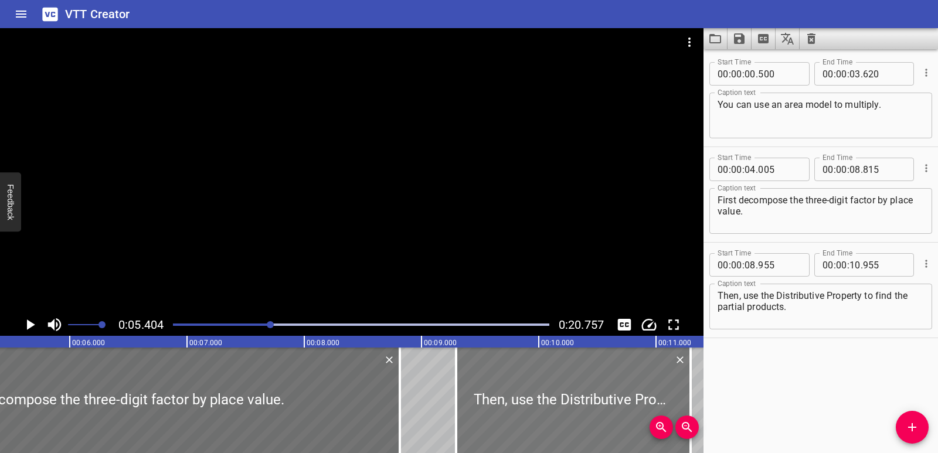
drag, startPoint x: 443, startPoint y: 379, endPoint x: 483, endPoint y: 374, distance: 40.3
click at [483, 374] on div at bounding box center [573, 401] width 235 height 106
type input "09"
type input "295"
type input "11"
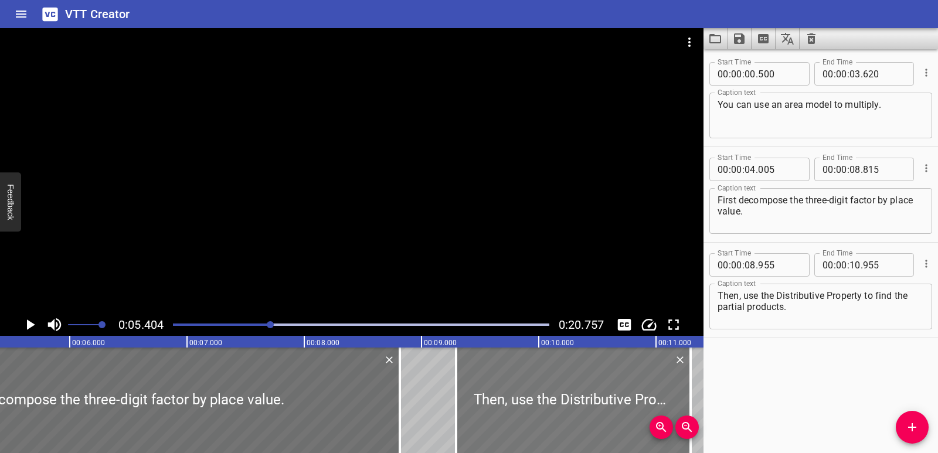
type input "295"
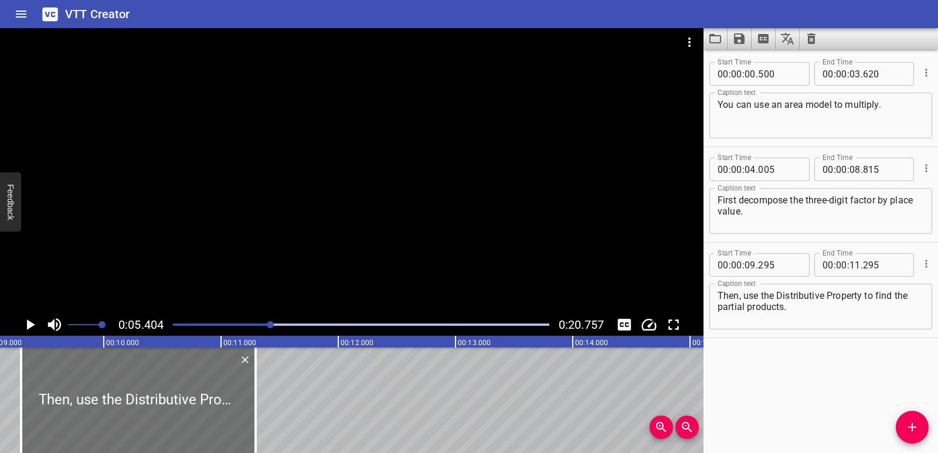
scroll to position [0, 1087]
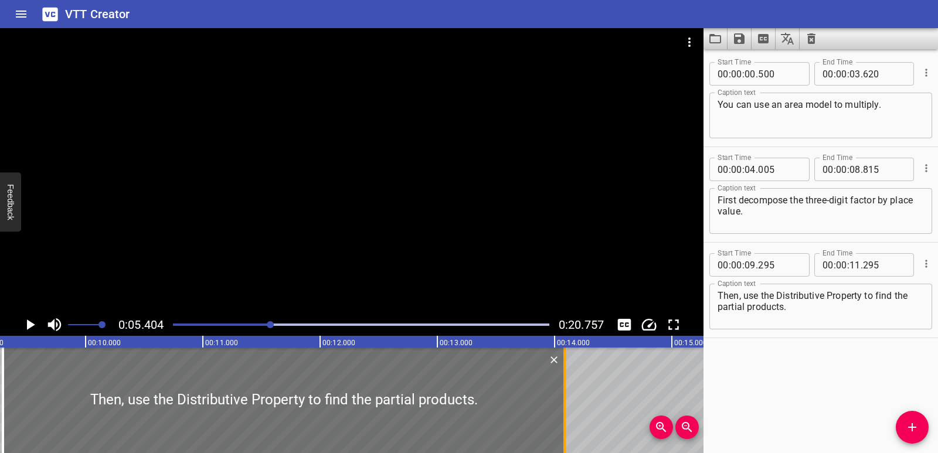
drag, startPoint x: 236, startPoint y: 387, endPoint x: 564, endPoint y: 394, distance: 327.3
click at [564, 394] on div at bounding box center [565, 401] width 2 height 106
type input "14"
type input "085"
click at [21, 327] on button "Play/Pause" at bounding box center [30, 325] width 22 height 22
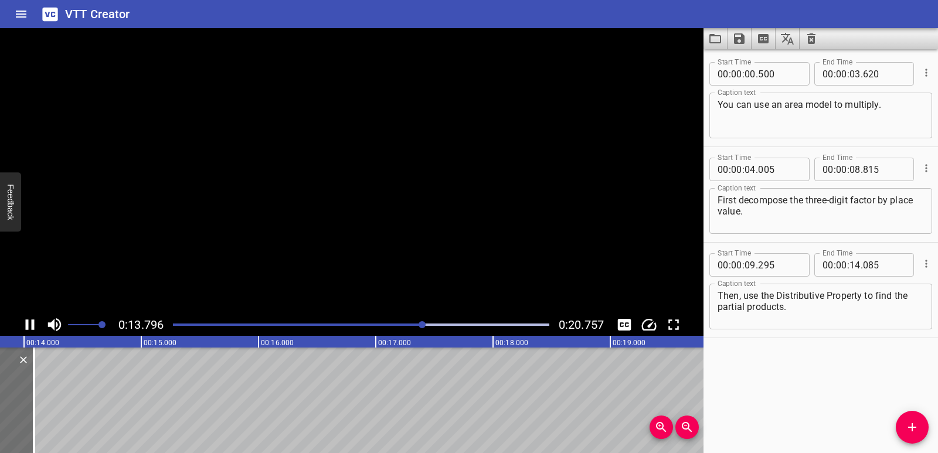
click at [22, 325] on icon "Play/Pause" at bounding box center [30, 325] width 18 height 18
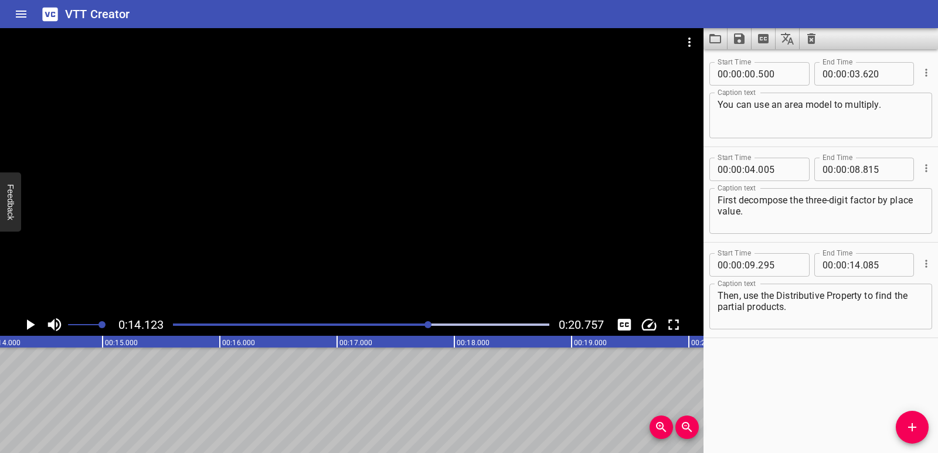
click at [918, 425] on icon "Add Cue" at bounding box center [912, 427] width 14 height 14
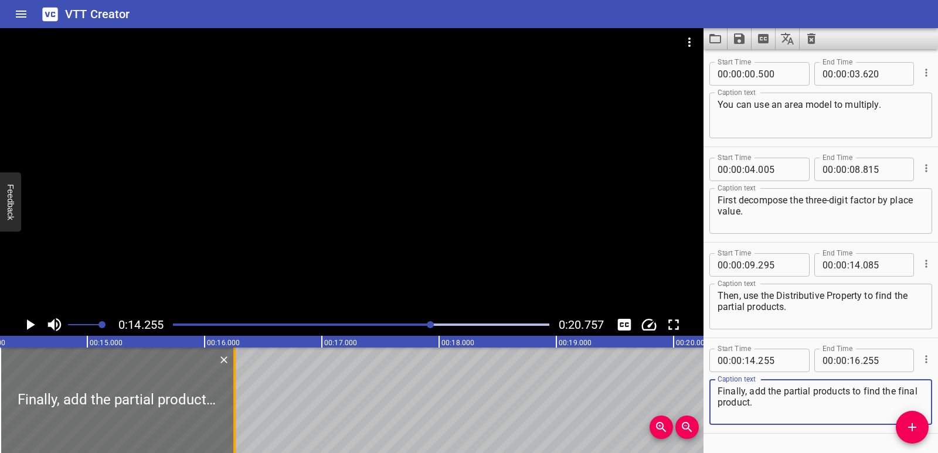
type textarea "Finally, add the partial products to find the final product."
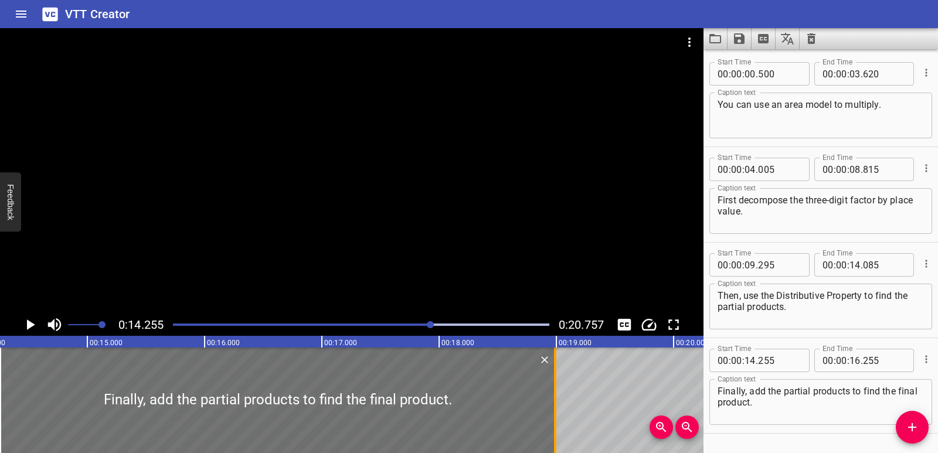
drag, startPoint x: 235, startPoint y: 381, endPoint x: 555, endPoint y: 382, distance: 319.6
click at [557, 382] on div at bounding box center [555, 401] width 2 height 106
type input "19"
type input "000"
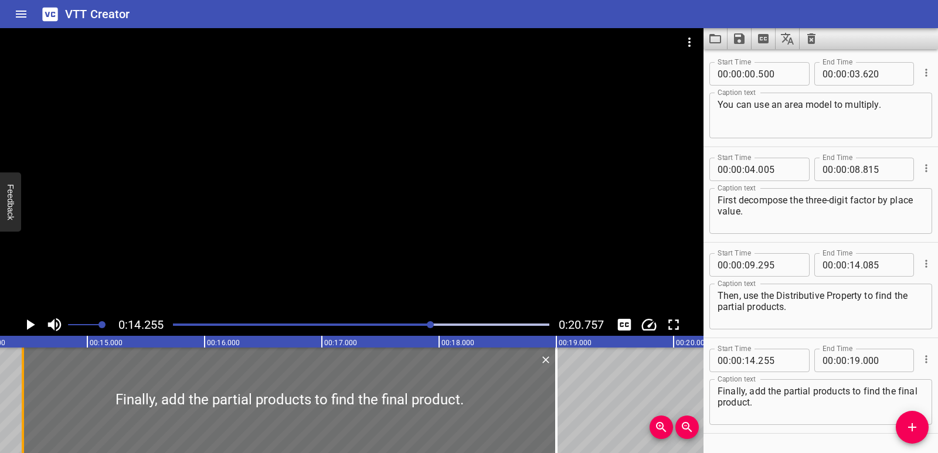
drag, startPoint x: 4, startPoint y: 395, endPoint x: 26, endPoint y: 388, distance: 24.1
click at [26, 388] on div at bounding box center [23, 401] width 12 height 106
type input "450"
click at [30, 332] on icon "Play/Pause" at bounding box center [30, 325] width 18 height 18
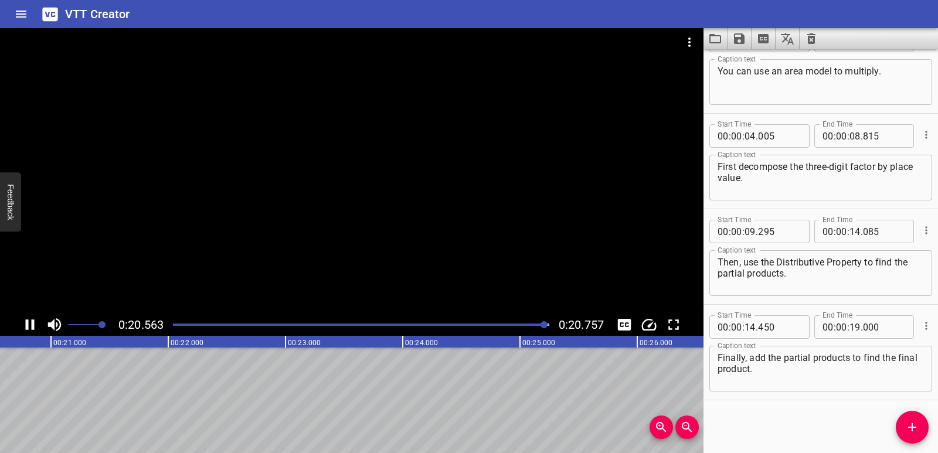
scroll to position [0, 2434]
click at [726, 38] on button "Load captions from file" at bounding box center [716, 38] width 24 height 21
click at [742, 40] on icon "Save captions to file" at bounding box center [739, 38] width 11 height 11
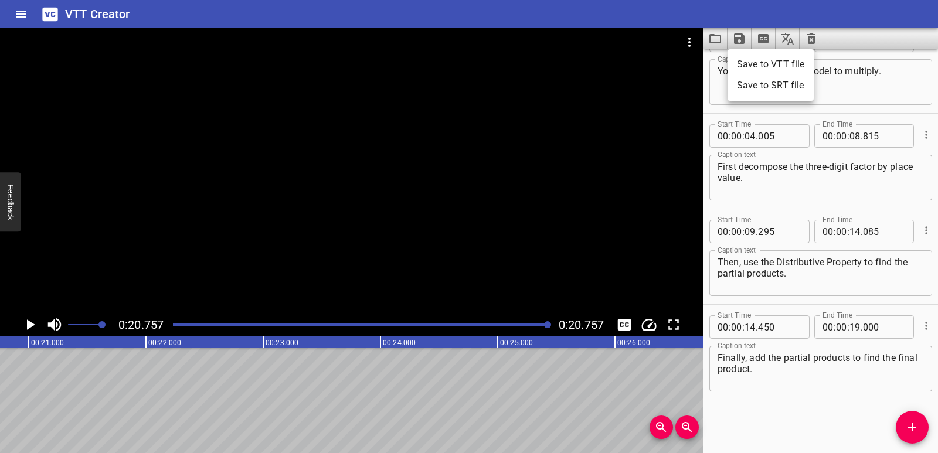
click at [802, 63] on li "Save to VTT file" at bounding box center [771, 64] width 86 height 21
click at [811, 39] on icon "Clear captions" at bounding box center [812, 39] width 14 height 14
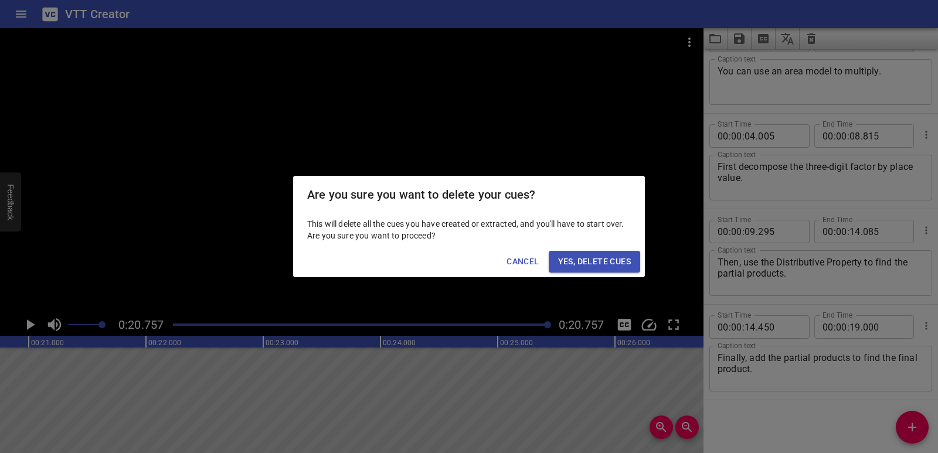
click at [618, 263] on span "Yes, Delete Cues" at bounding box center [594, 262] width 73 height 15
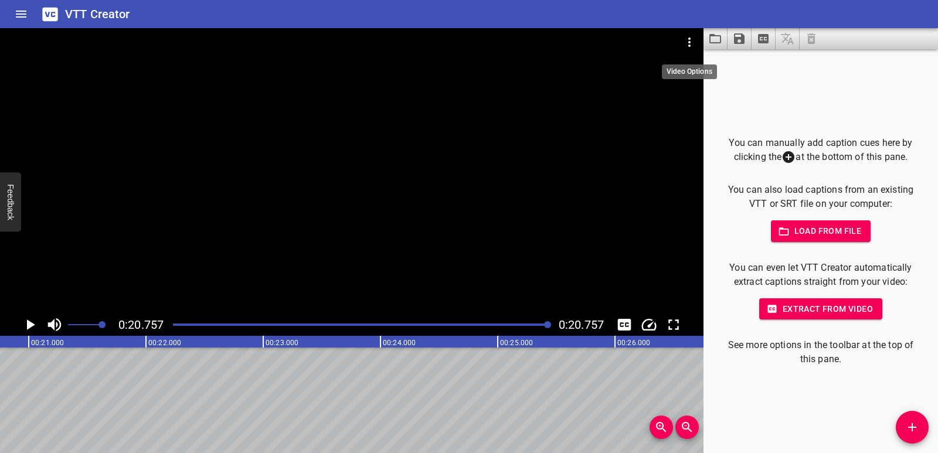
click at [691, 40] on icon "Video Options" at bounding box center [690, 42] width 14 height 14
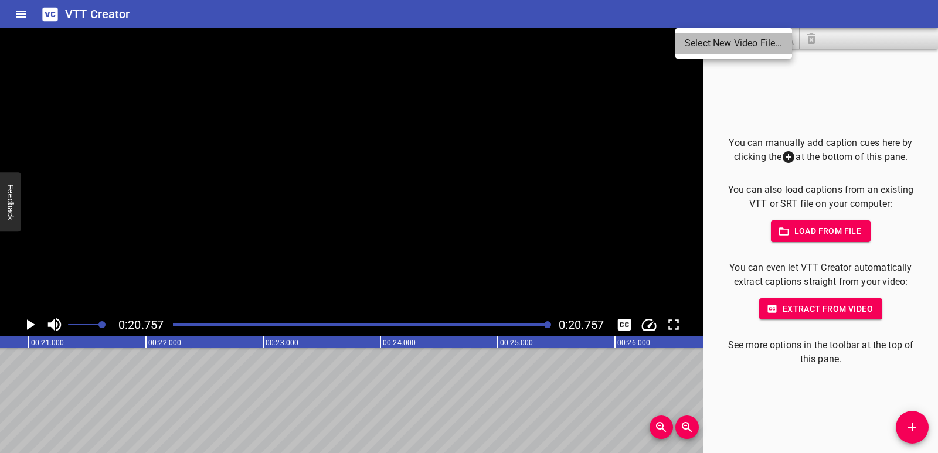
click at [741, 35] on li "Select New Video File..." at bounding box center [734, 43] width 117 height 21
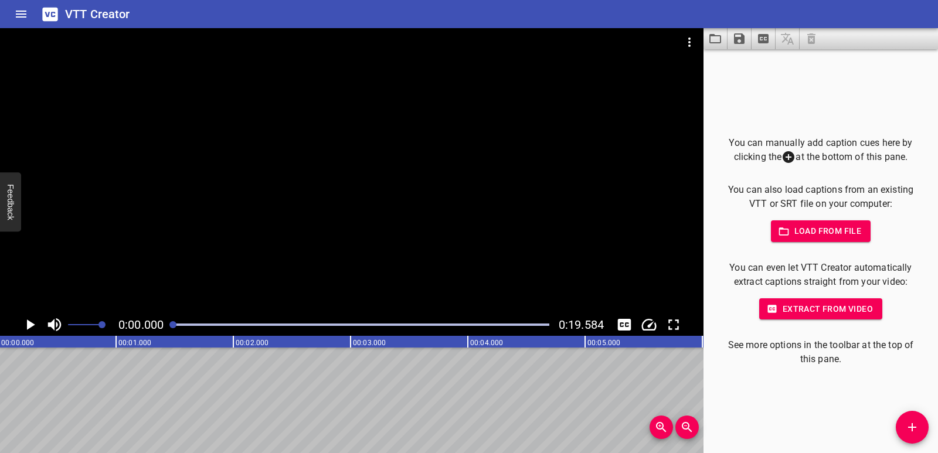
scroll to position [0, 0]
click at [923, 425] on span "Add Cue" at bounding box center [912, 427] width 33 height 14
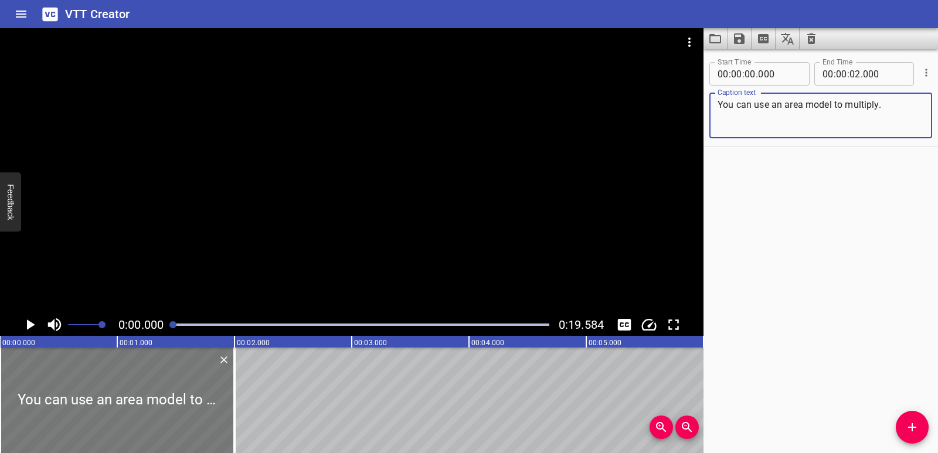
type textarea "You can use an area model to multiply."
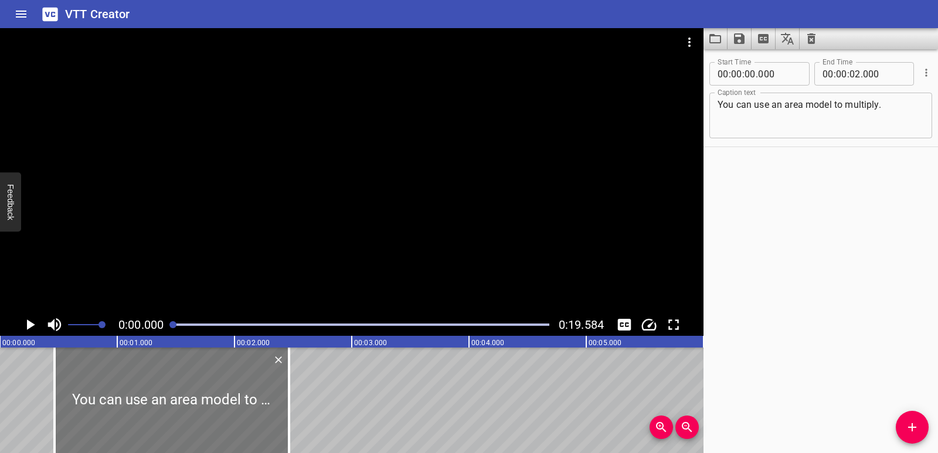
drag, startPoint x: 177, startPoint y: 407, endPoint x: 231, endPoint y: 412, distance: 54.7
click at [231, 412] on div at bounding box center [172, 401] width 235 height 106
type input "465"
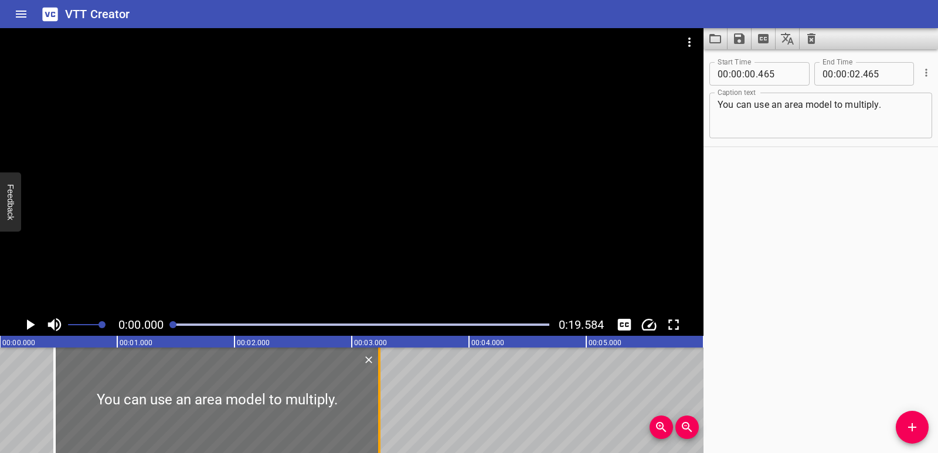
drag, startPoint x: 285, startPoint y: 403, endPoint x: 375, endPoint y: 398, distance: 90.5
click at [375, 398] on div at bounding box center [380, 401] width 12 height 106
type input "03"
type input "235"
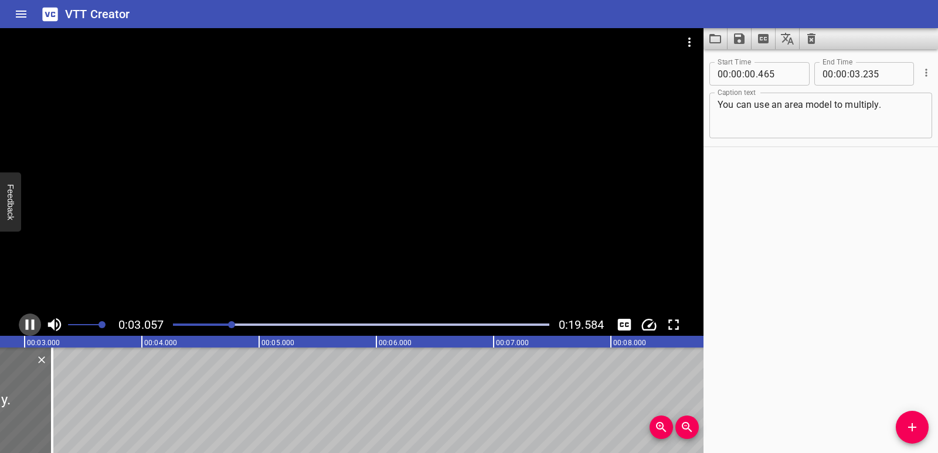
click at [28, 330] on icon "Play/Pause" at bounding box center [30, 325] width 9 height 11
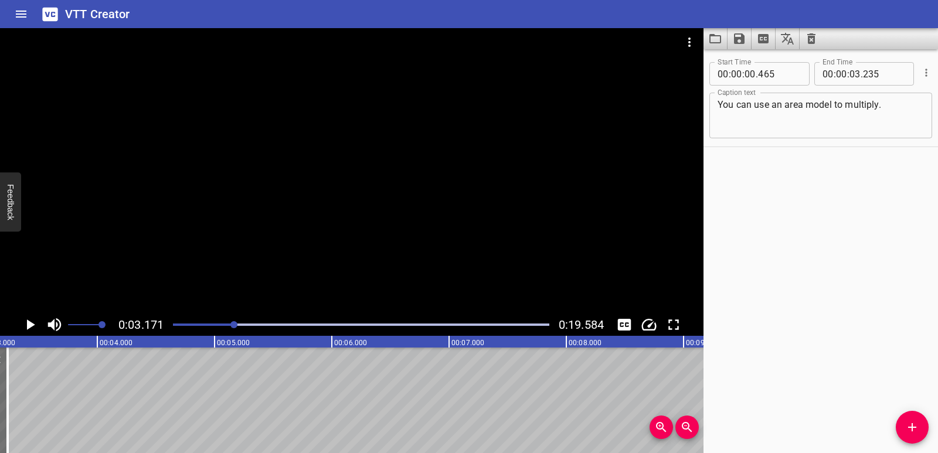
click at [924, 429] on span "Add Cue" at bounding box center [912, 427] width 33 height 14
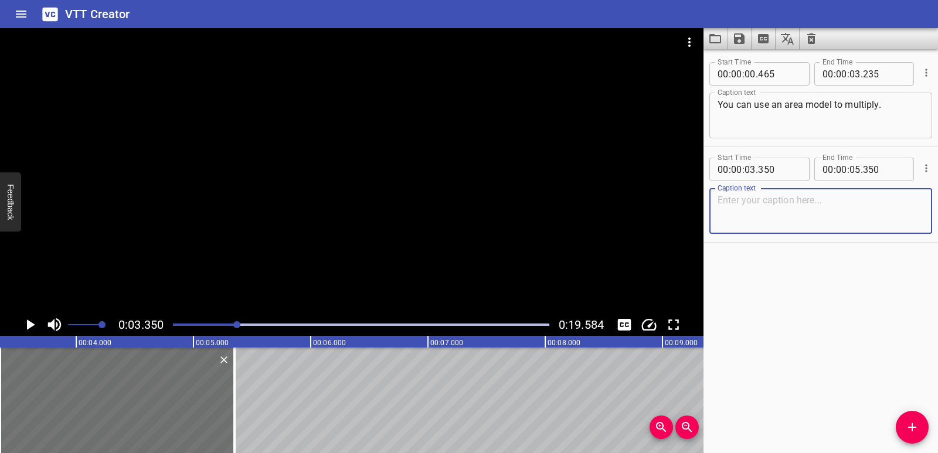
paste textarea "First, decompose the three-digit factor by place value."
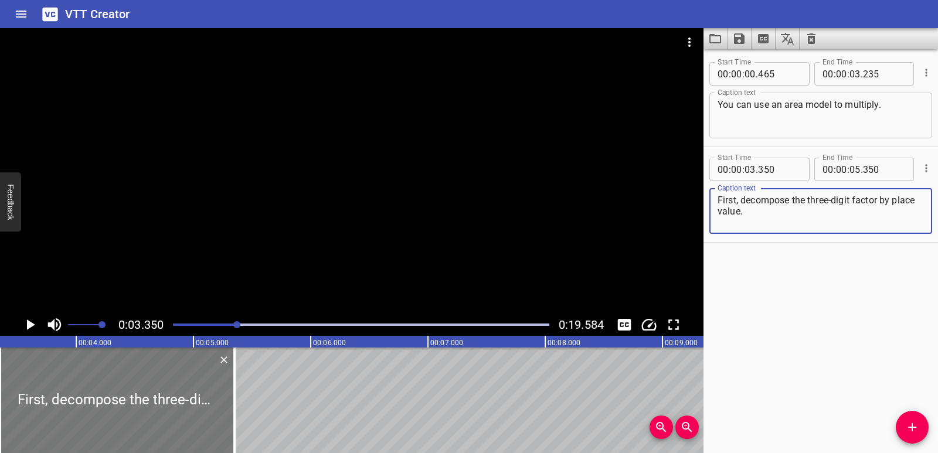
type textarea "First, decompose the three-digit factor by place value."
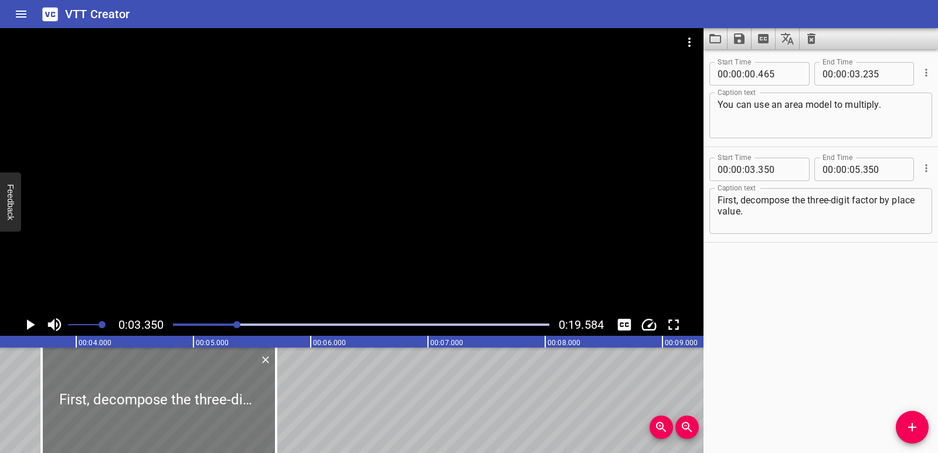
drag, startPoint x: 150, startPoint y: 392, endPoint x: 191, endPoint y: 391, distance: 41.6
click at [191, 391] on div at bounding box center [159, 401] width 235 height 106
type input "705"
click at [181, 391] on div at bounding box center [157, 401] width 235 height 106
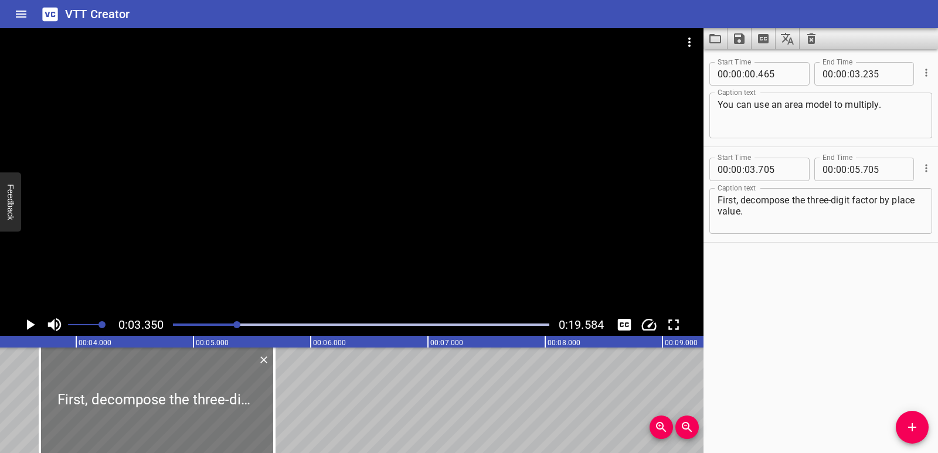
type input "690"
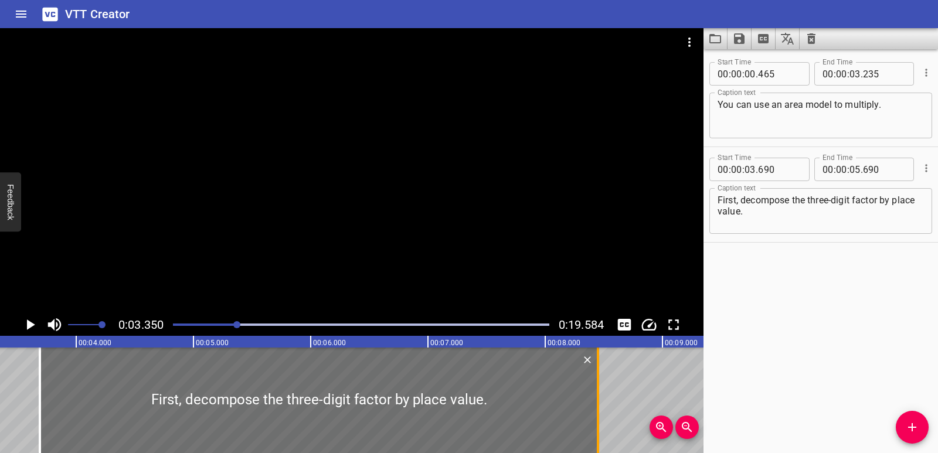
drag, startPoint x: 272, startPoint y: 391, endPoint x: 596, endPoint y: 385, distance: 323.7
click at [596, 385] on div at bounding box center [598, 401] width 12 height 106
type input "08"
type input "450"
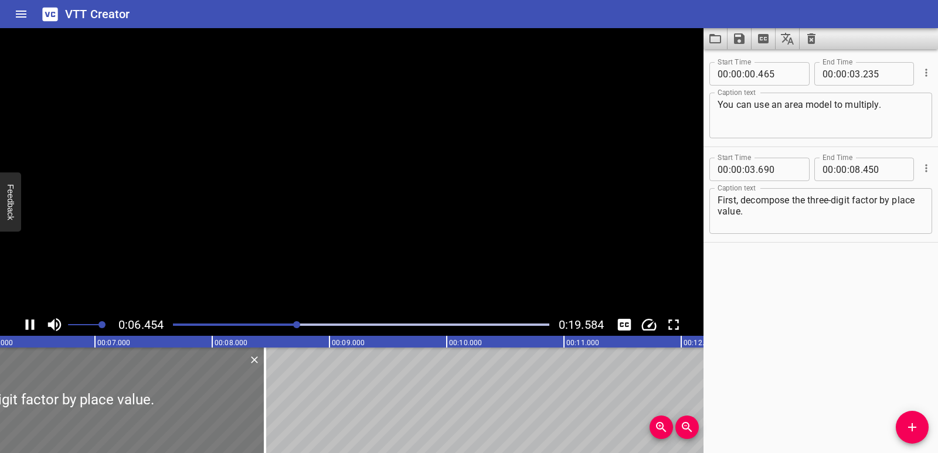
scroll to position [0, 757]
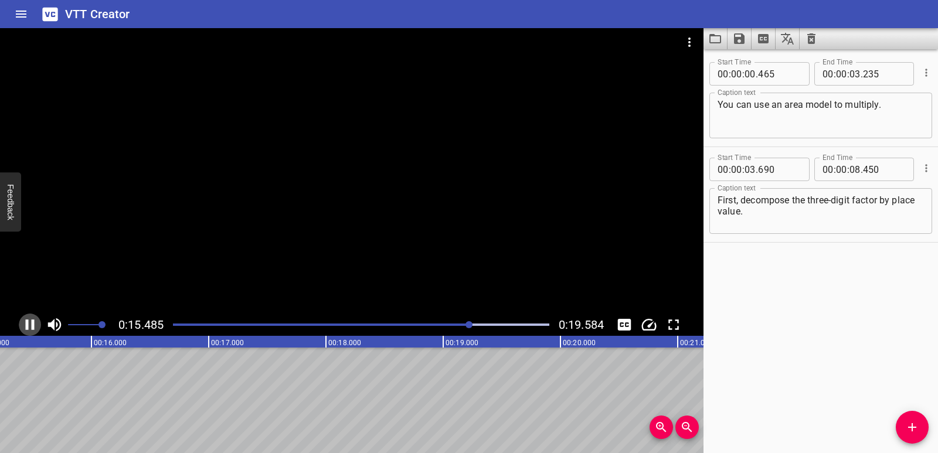
click at [32, 321] on icon "Play/Pause" at bounding box center [30, 325] width 9 height 11
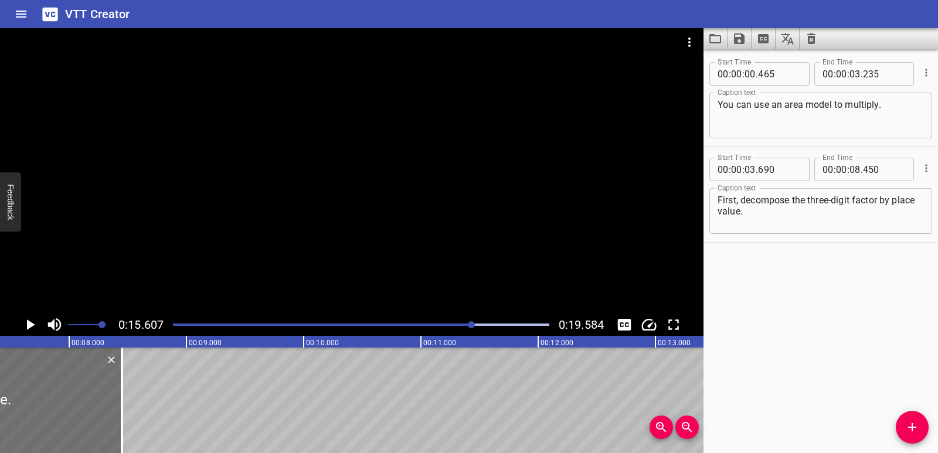
scroll to position [0, 863]
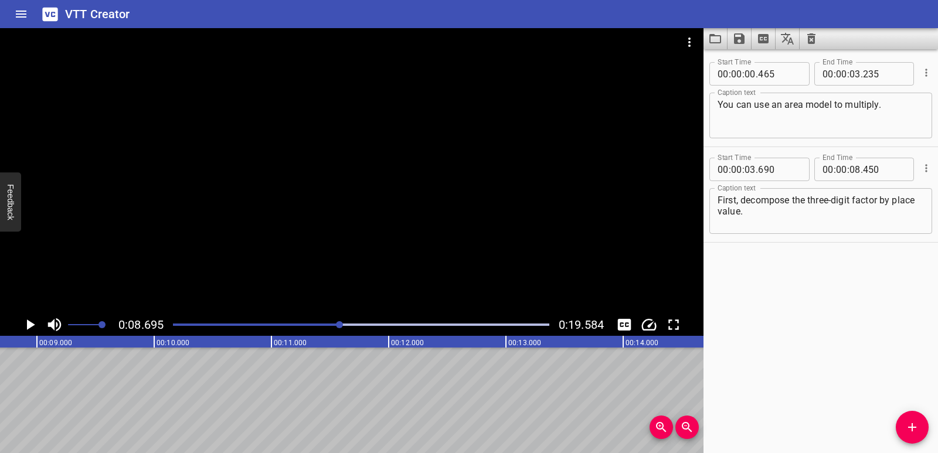
scroll to position [0, 1020]
click at [909, 429] on icon "Add Cue" at bounding box center [912, 427] width 14 height 14
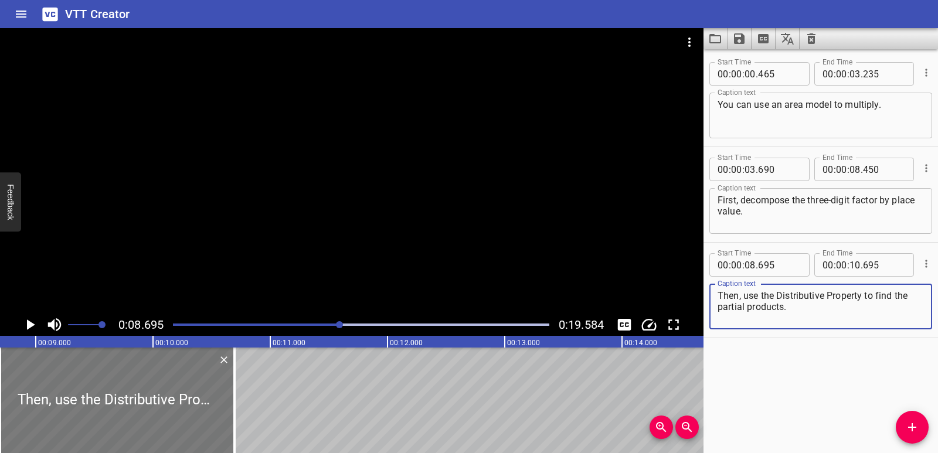
type textarea "Then, use the Distributive Property to find the partial products."
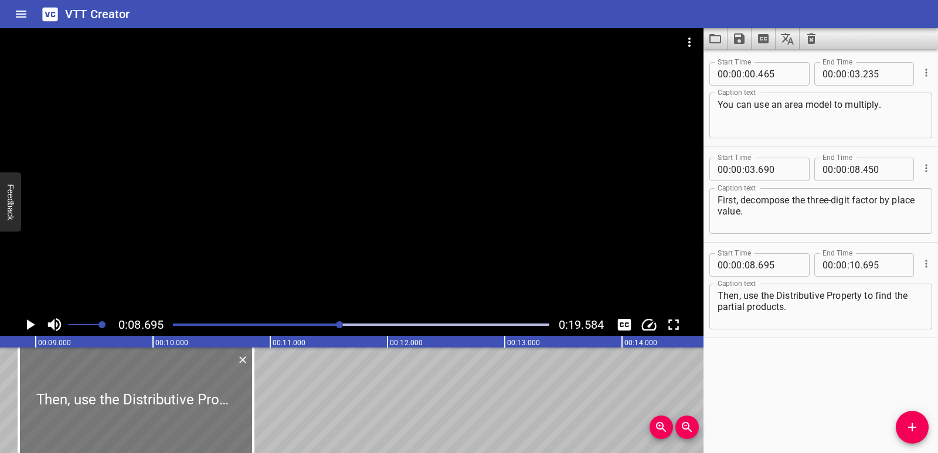
drag, startPoint x: 153, startPoint y: 388, endPoint x: 172, endPoint y: 392, distance: 19.2
click at [172, 392] on div at bounding box center [136, 401] width 235 height 106
type input "855"
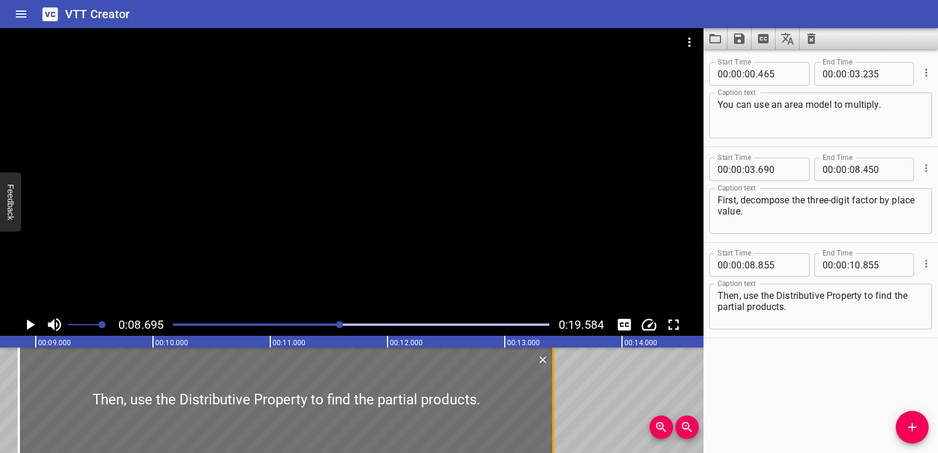
drag, startPoint x: 256, startPoint y: 394, endPoint x: 556, endPoint y: 386, distance: 300.3
click at [556, 386] on div at bounding box center [554, 401] width 12 height 106
type input "13"
type input "415"
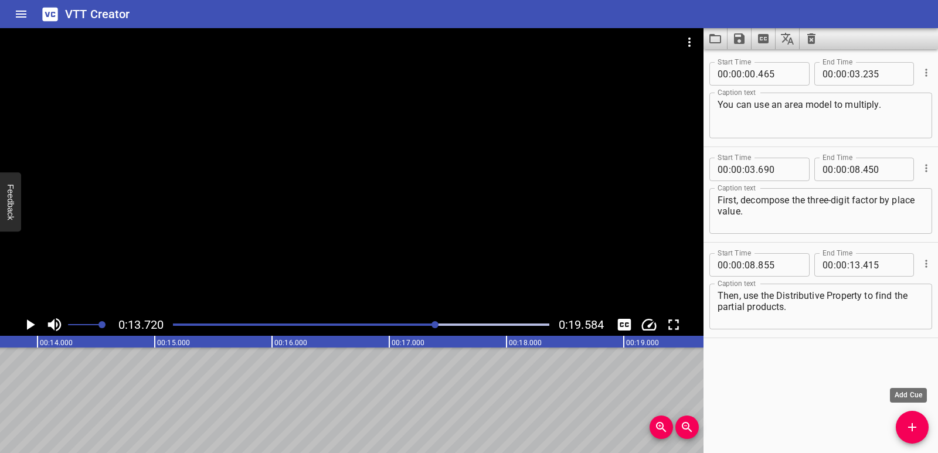
scroll to position [0, 1609]
click at [910, 429] on icon "Add Cue" at bounding box center [912, 427] width 14 height 14
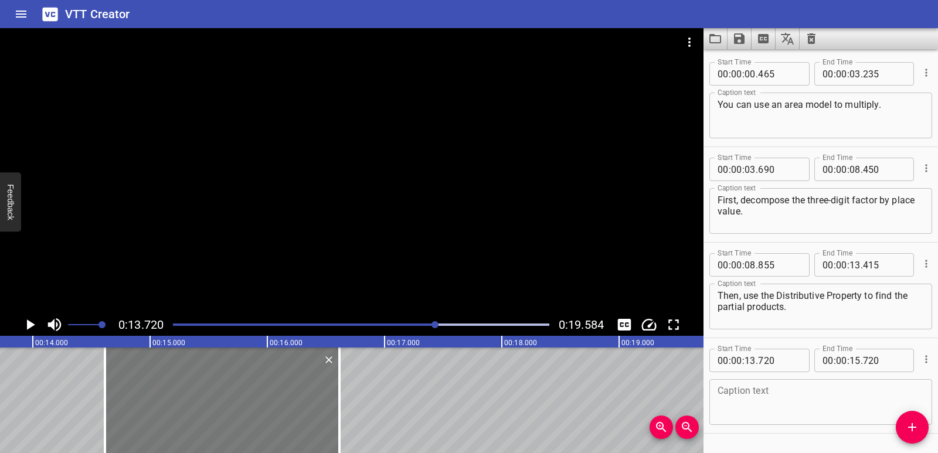
drag, startPoint x: 88, startPoint y: 435, endPoint x: 193, endPoint y: 438, distance: 105.0
click at [193, 438] on div at bounding box center [222, 401] width 235 height 106
type input "14"
type input "615"
type input "16"
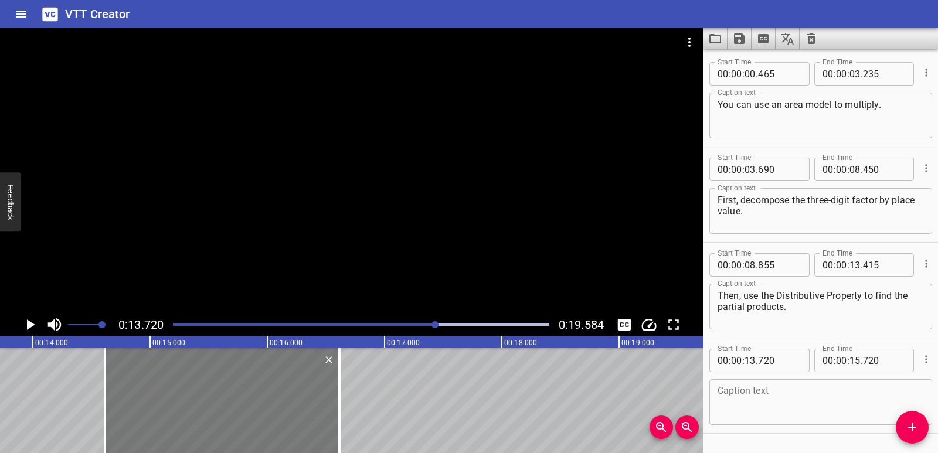
type input "615"
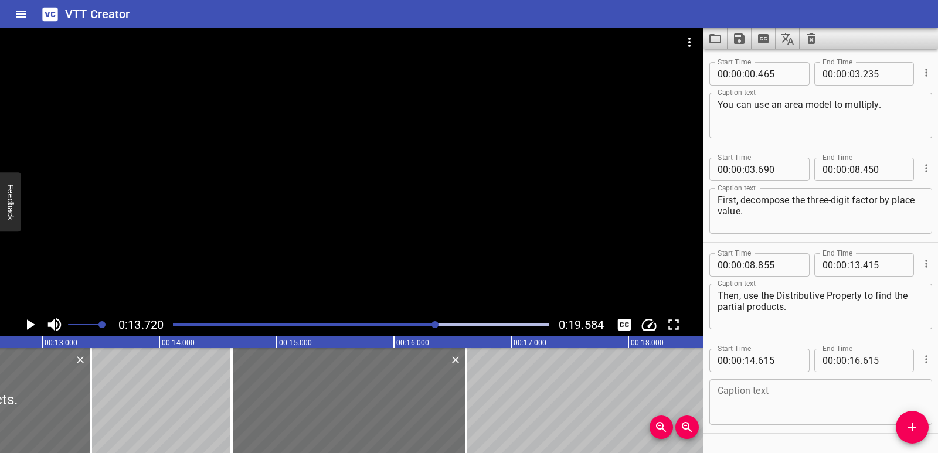
scroll to position [0, 1470]
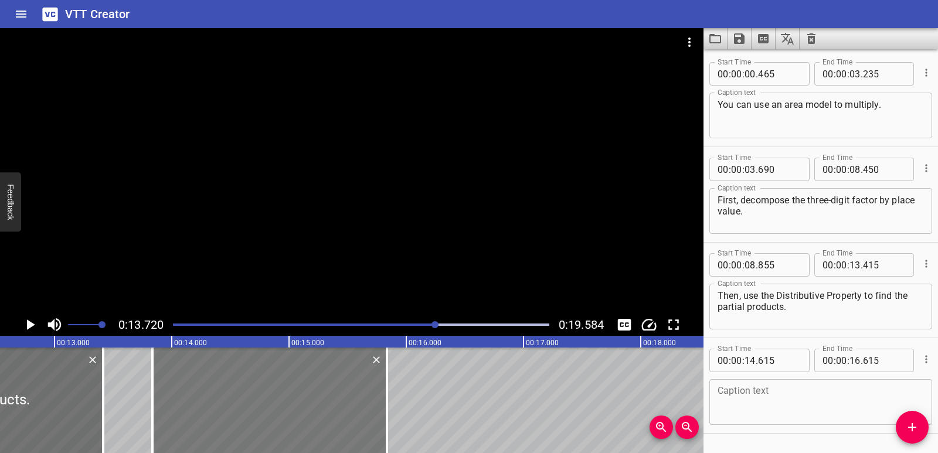
drag, startPoint x: 297, startPoint y: 432, endPoint x: 205, endPoint y: 412, distance: 93.6
click at [205, 412] on div at bounding box center [269, 401] width 235 height 106
type input "13"
type input "835"
type input "15"
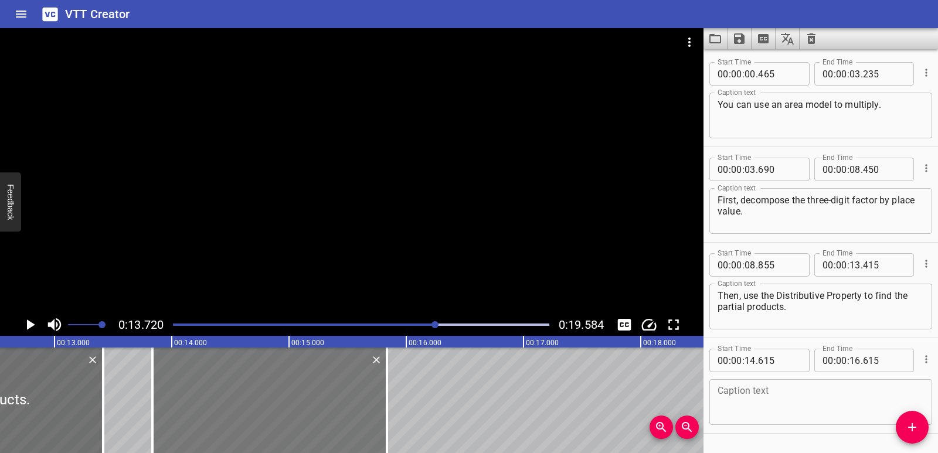
type input "835"
click at [203, 413] on div at bounding box center [267, 401] width 235 height 106
type input "820"
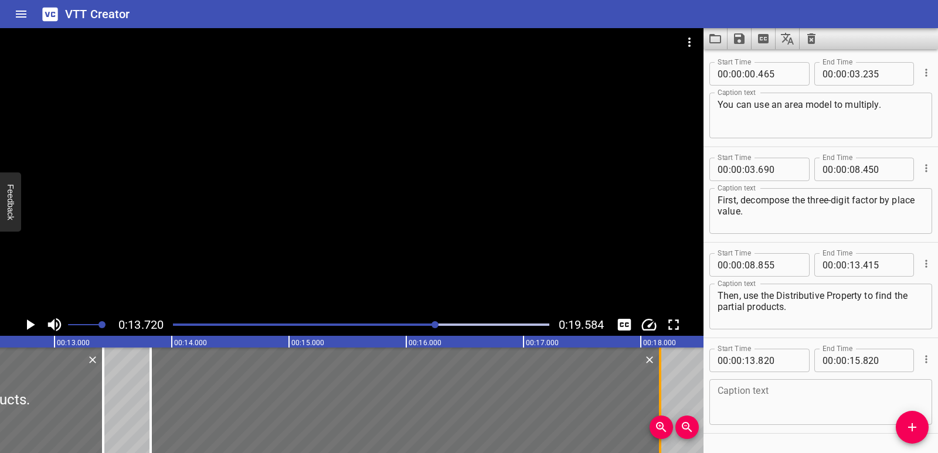
drag, startPoint x: 385, startPoint y: 392, endPoint x: 660, endPoint y: 375, distance: 275.6
click at [660, 375] on div at bounding box center [660, 401] width 2 height 106
type input "18"
type input "165"
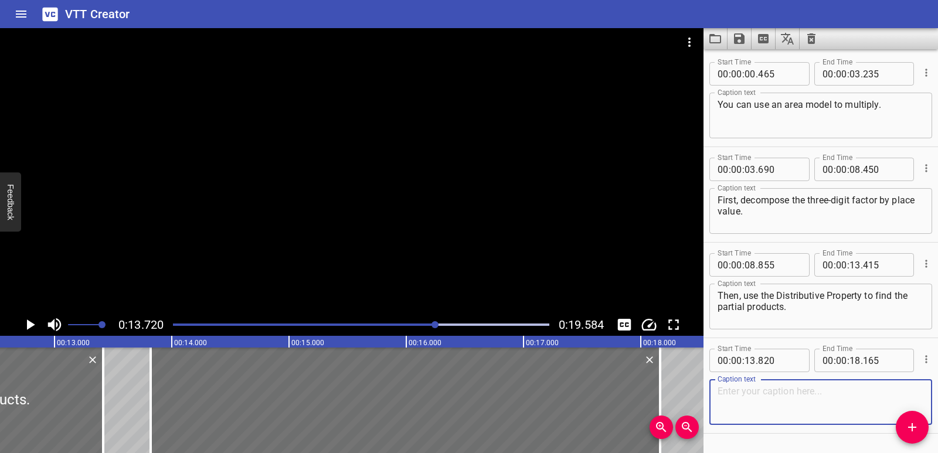
click at [744, 411] on textarea at bounding box center [821, 402] width 206 height 33
paste textarea "Finally, add the partial products to find the final product."
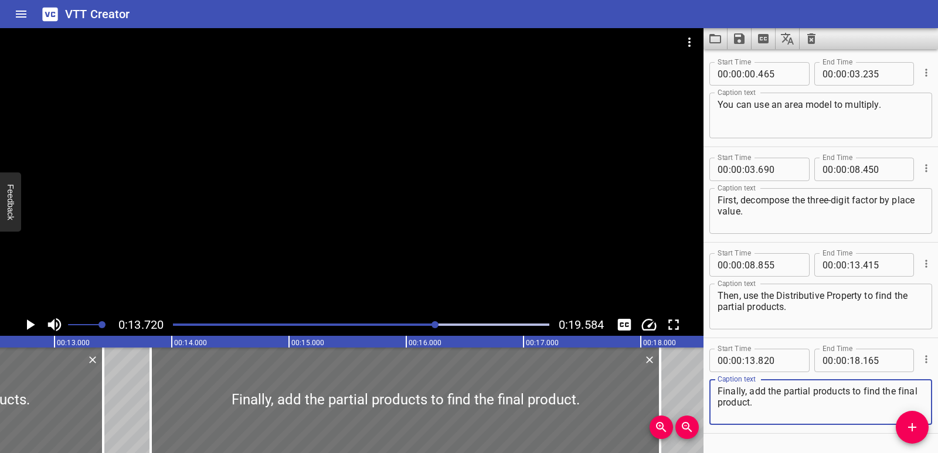
type textarea "Finally, add the partial products to find the final product."
click at [33, 326] on icon "Play/Pause" at bounding box center [30, 325] width 18 height 18
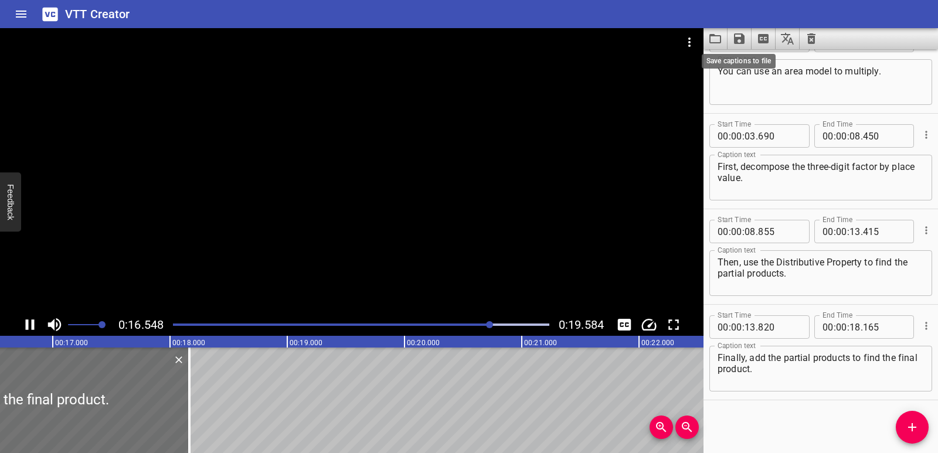
click at [745, 35] on icon "Save captions to file" at bounding box center [739, 39] width 14 height 14
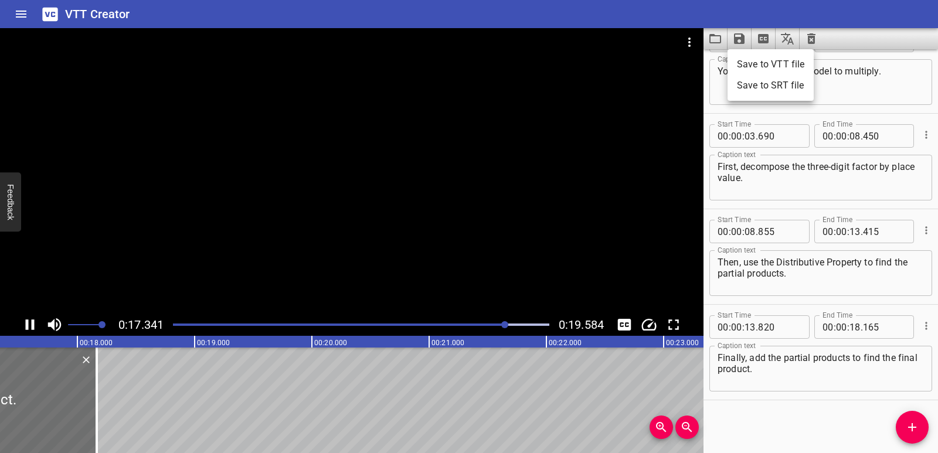
click at [751, 65] on li "Save to VTT file" at bounding box center [771, 64] width 86 height 21
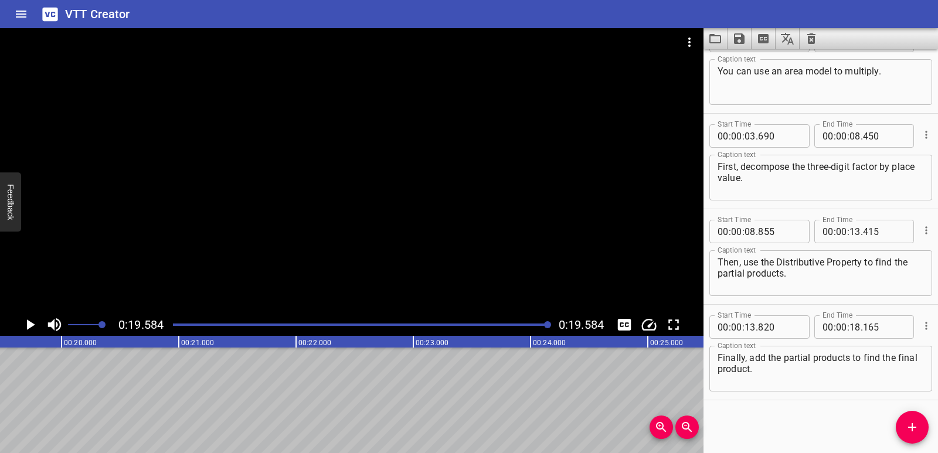
scroll to position [0, 2297]
